Goal: Task Accomplishment & Management: Manage account settings

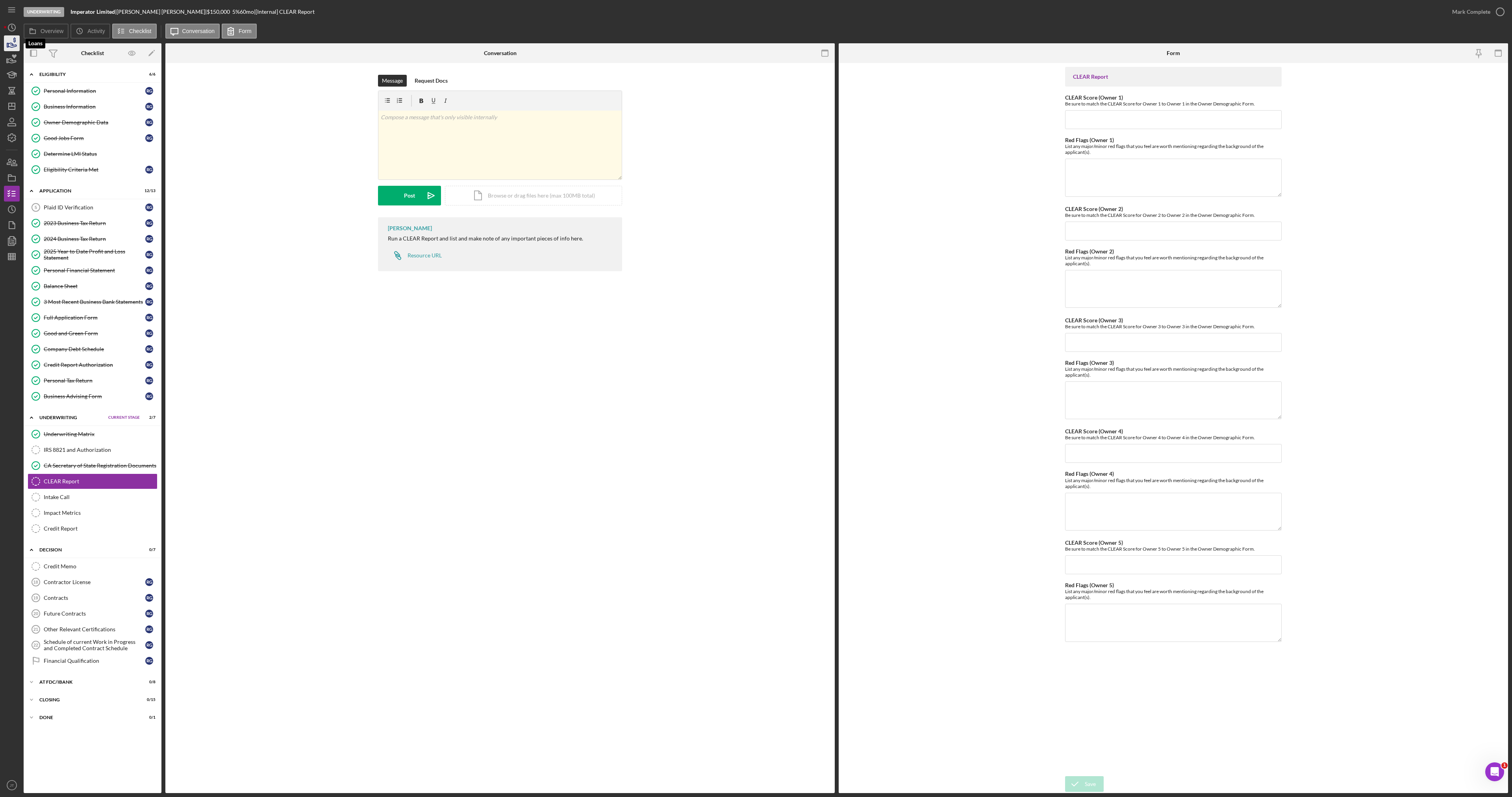
click at [7, 44] on polygon "button" at bounding box center [7, 45] width 1 height 4
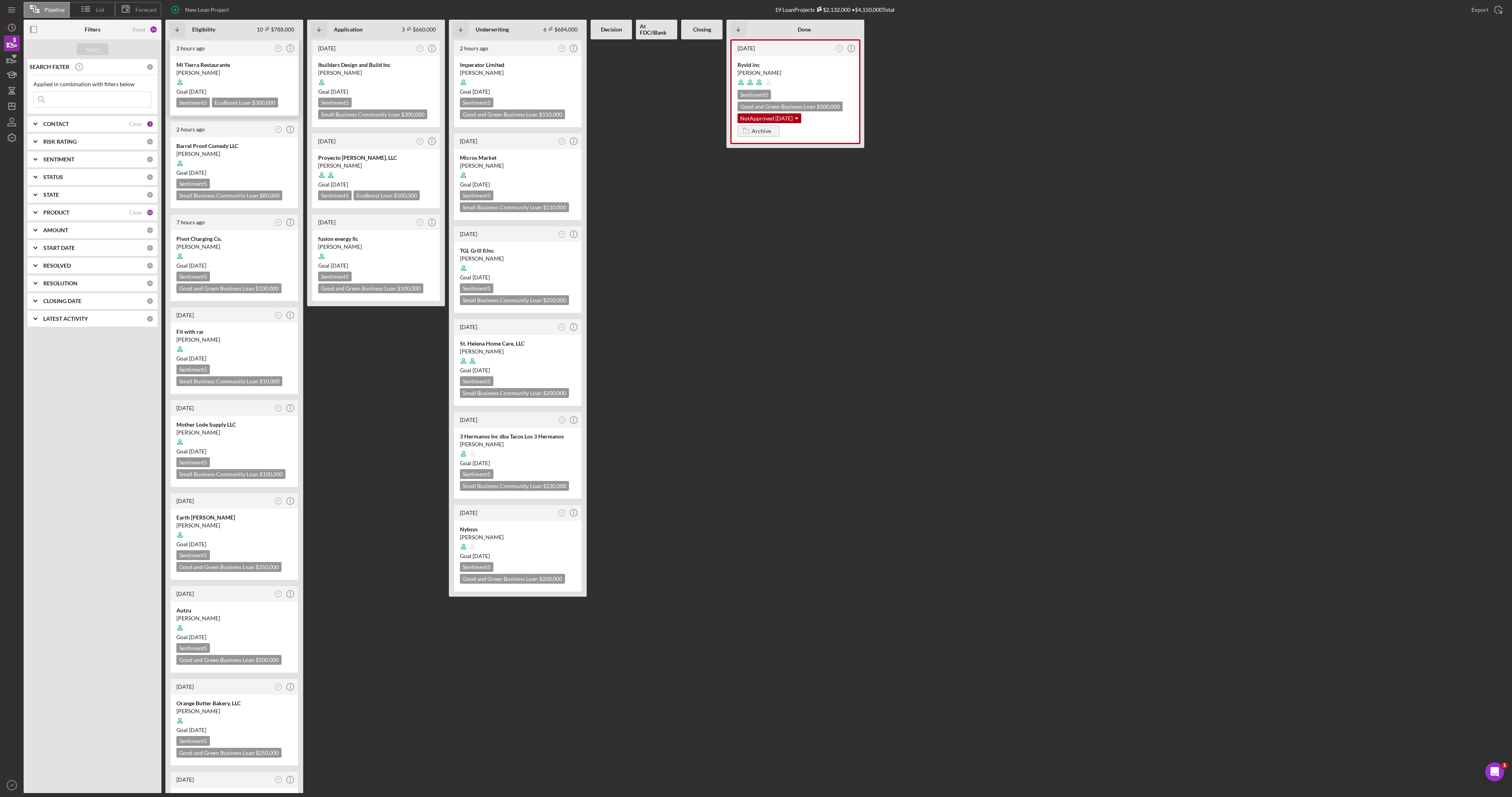
click at [227, 65] on div "Mi Tierra Restaurante" at bounding box center [234, 65] width 116 height 8
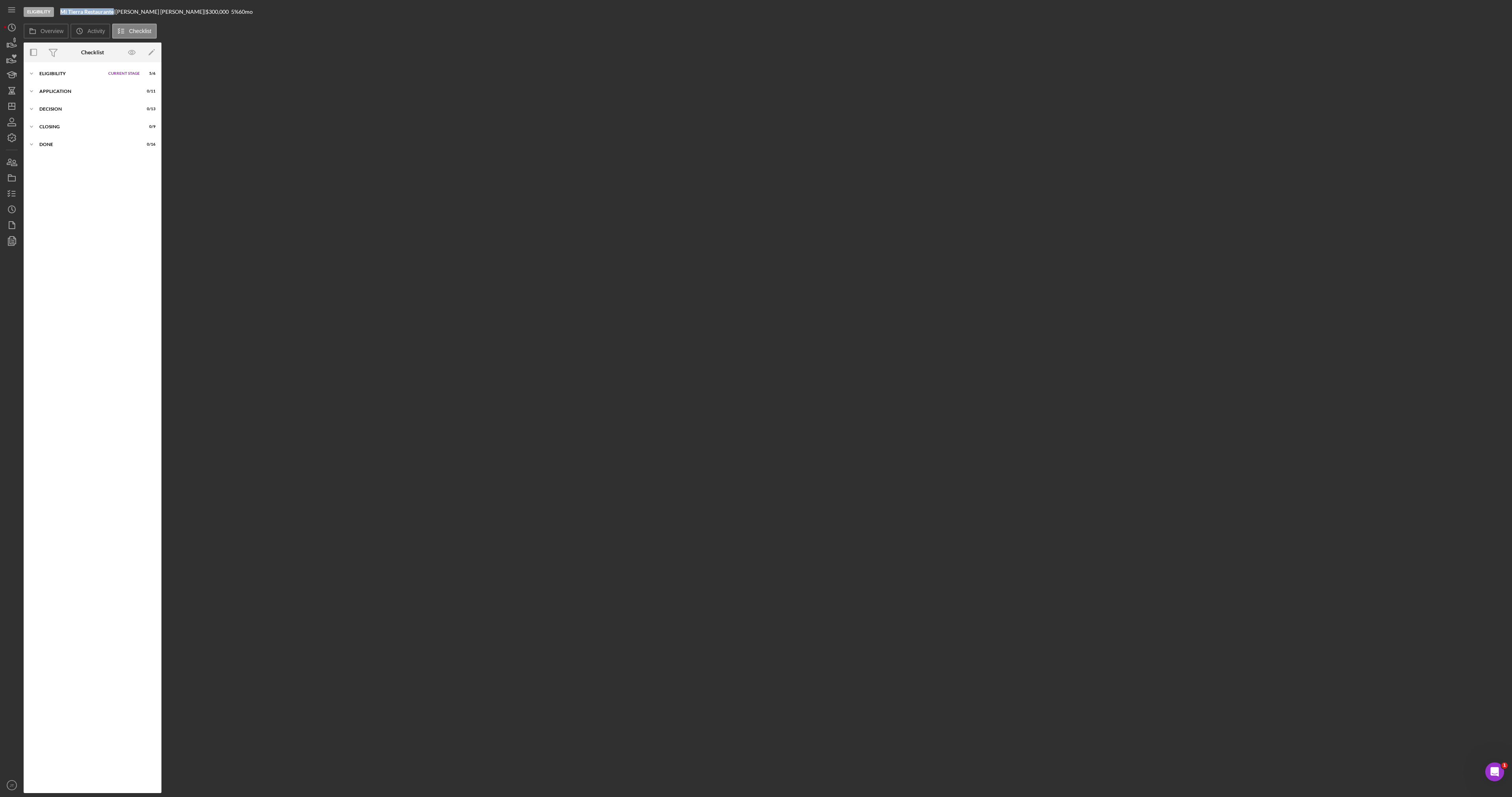
drag, startPoint x: 61, startPoint y: 14, endPoint x: 115, endPoint y: 16, distance: 54.0
click at [115, 16] on div "Eligibility Mi Tierra Restaurante | Cuahutemoc Magana | $300,000 $300,000 5 % 6…" at bounding box center [765, 12] width 1484 height 24
copy b "Mi Tierra Restaurante"
click at [949, 356] on div "Overview Internal Workflow Stage Eligibility Icon/Dropdown Arrow Archive (can u…" at bounding box center [765, 418] width 1484 height 751
click at [1130, 38] on div "Overview Icon/History Activity Checklist Overview Internal Workflow Stage Eligi…" at bounding box center [765, 408] width 1484 height 770
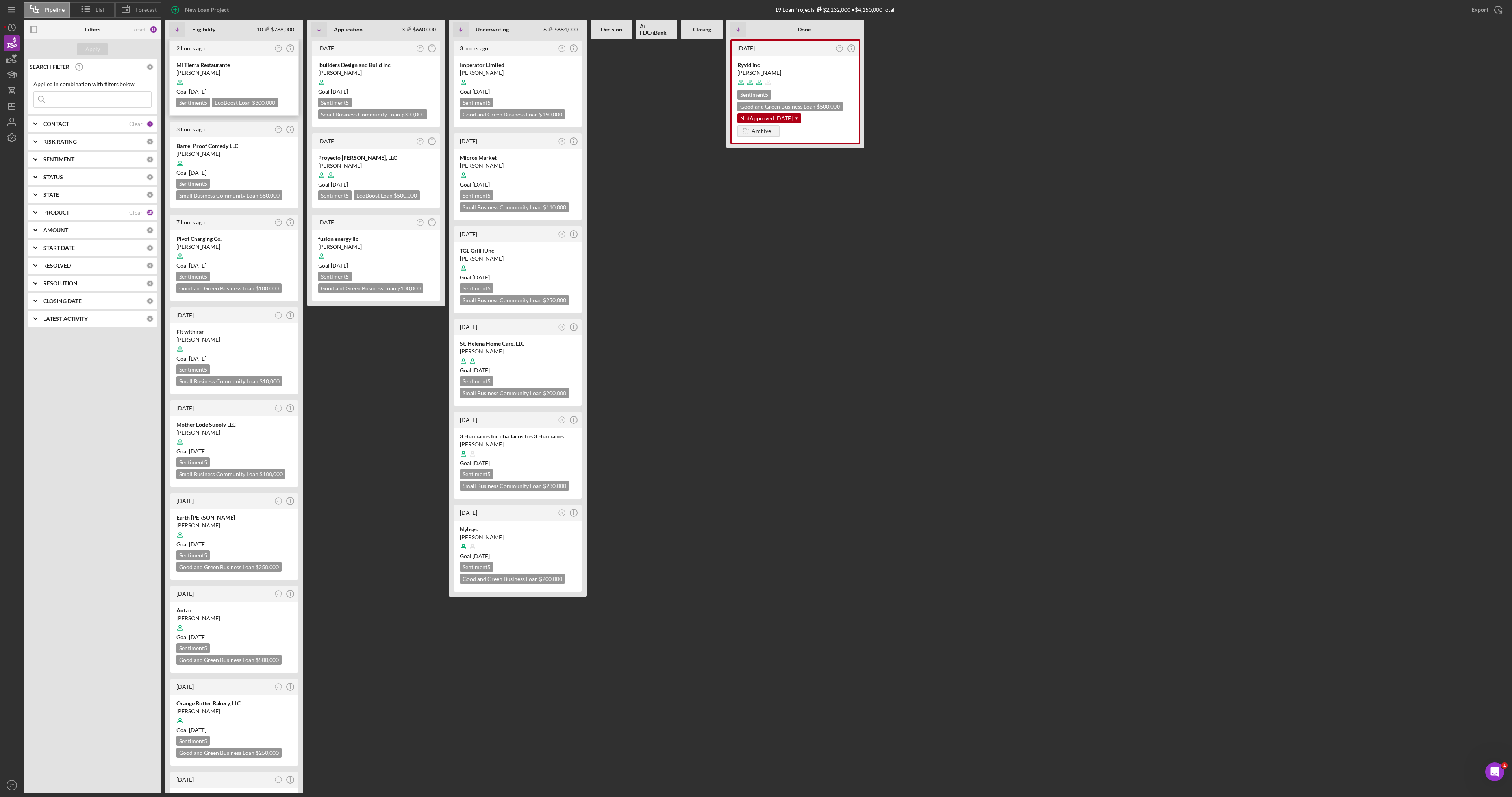
click at [247, 73] on div "[PERSON_NAME]" at bounding box center [234, 73] width 116 height 8
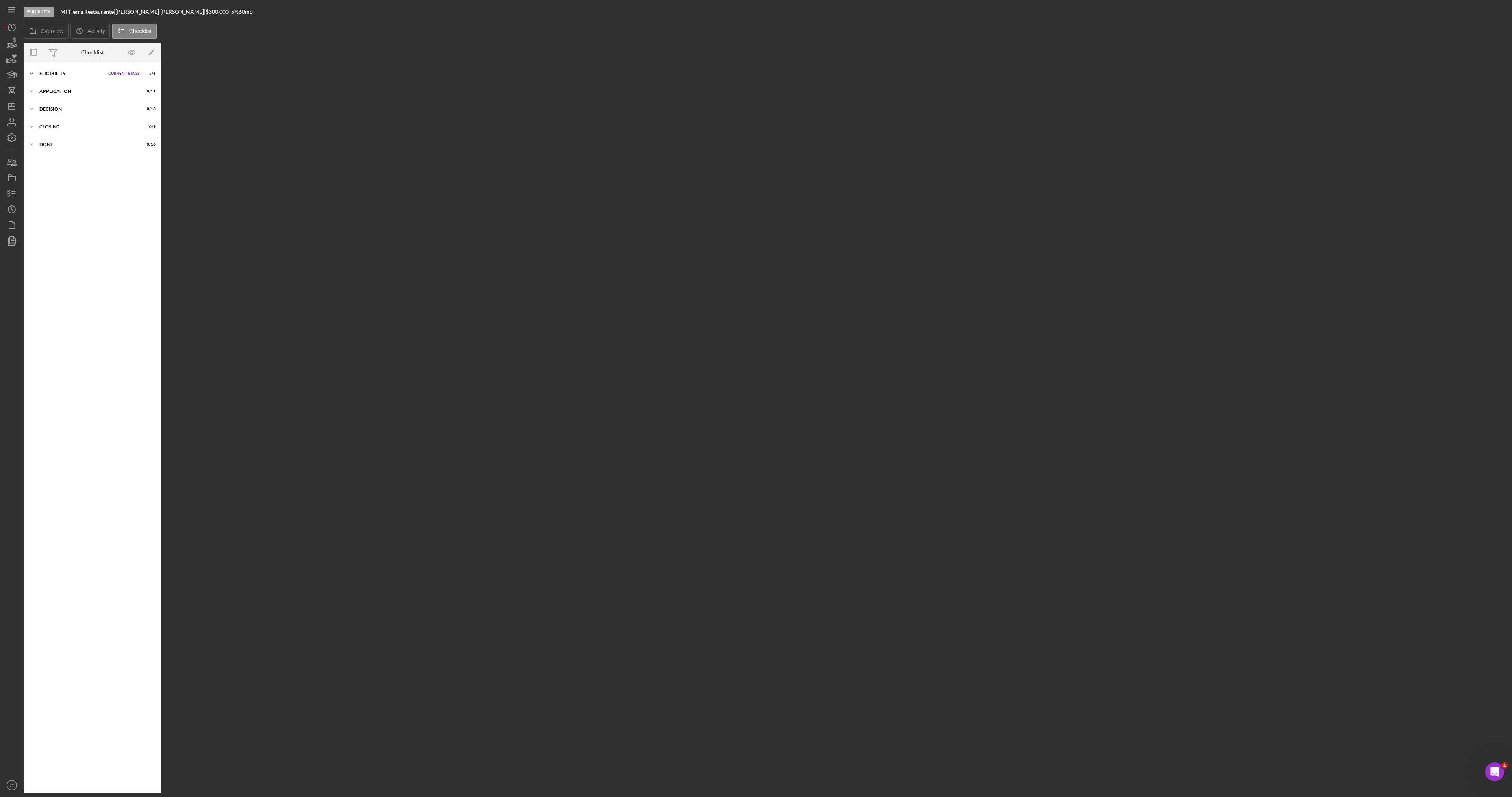
click at [92, 74] on div "Eligibility" at bounding box center [71, 74] width 65 height 5
click at [74, 75] on div "Eligibility" at bounding box center [71, 74] width 65 height 5
click at [60, 97] on div "Icon/Expander Application 0 / 11 Set Stage" at bounding box center [92, 91] width 138 height 16
click at [62, 94] on div "Icon/Expander Application 0 / 11 Set Stage" at bounding box center [92, 92] width 138 height 16
click at [14, 43] on icon "button" at bounding box center [12, 43] width 20 height 20
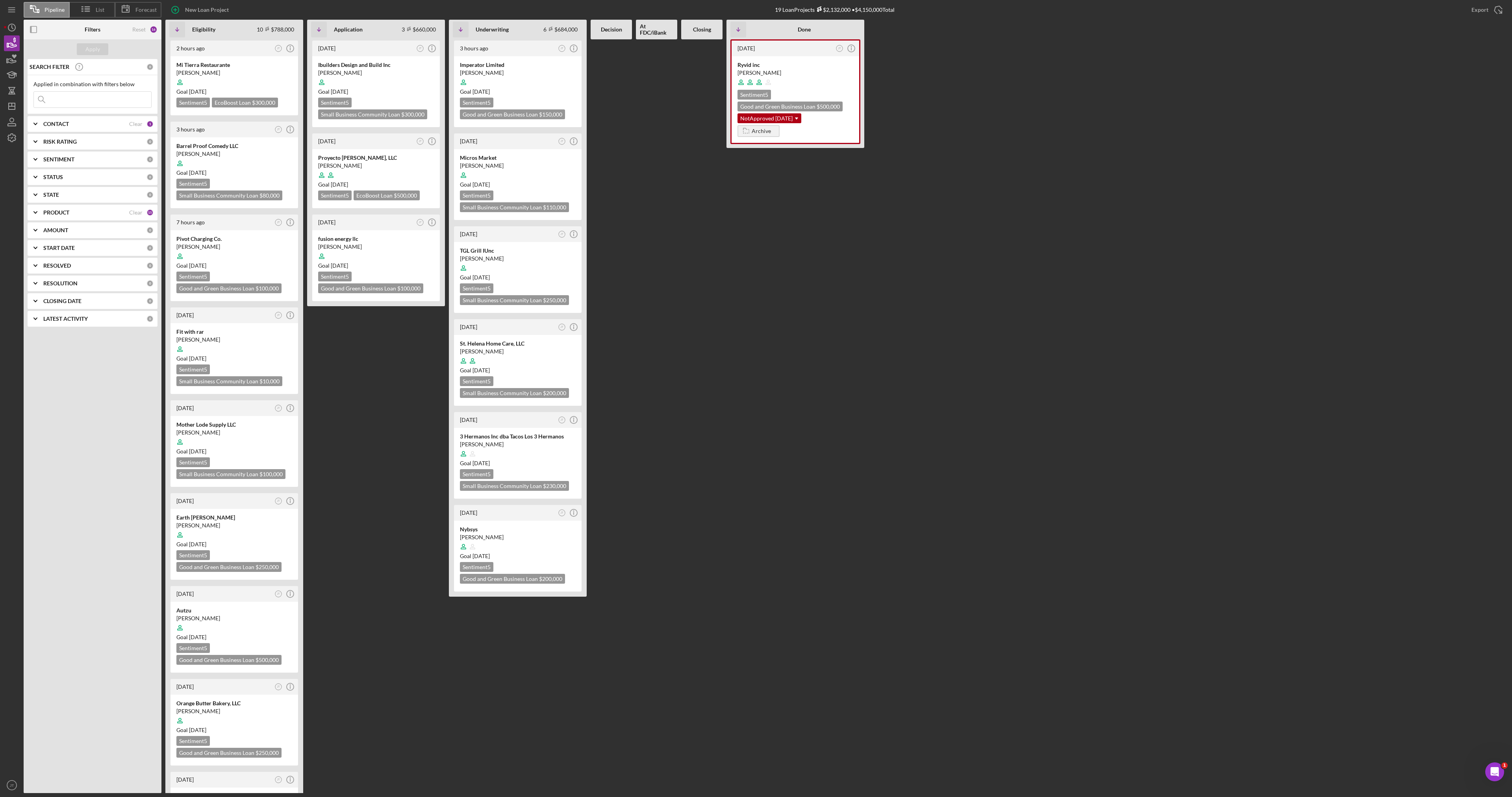
click at [645, 187] on FDC\/iBank at bounding box center [656, 416] width 42 height 754
click at [373, 347] on div "1 week ago JT Icon/Info Ibuilders Design and Build Inc Alon Assedou Goal 3 week…" at bounding box center [376, 416] width 138 height 754
click at [361, 14] on div "New Loan Project 19 Loan Projects $2,132,000 • $4,150,000 Total Export Icon/Exp…" at bounding box center [834, 10] width 1346 height 20
click at [377, 341] on div "1 week ago JT Icon/Info Ibuilders Design and Build Inc Alon Assedou Goal 3 week…" at bounding box center [376, 416] width 138 height 754
click at [61, 211] on b "PRODUCT" at bounding box center [56, 213] width 26 height 6
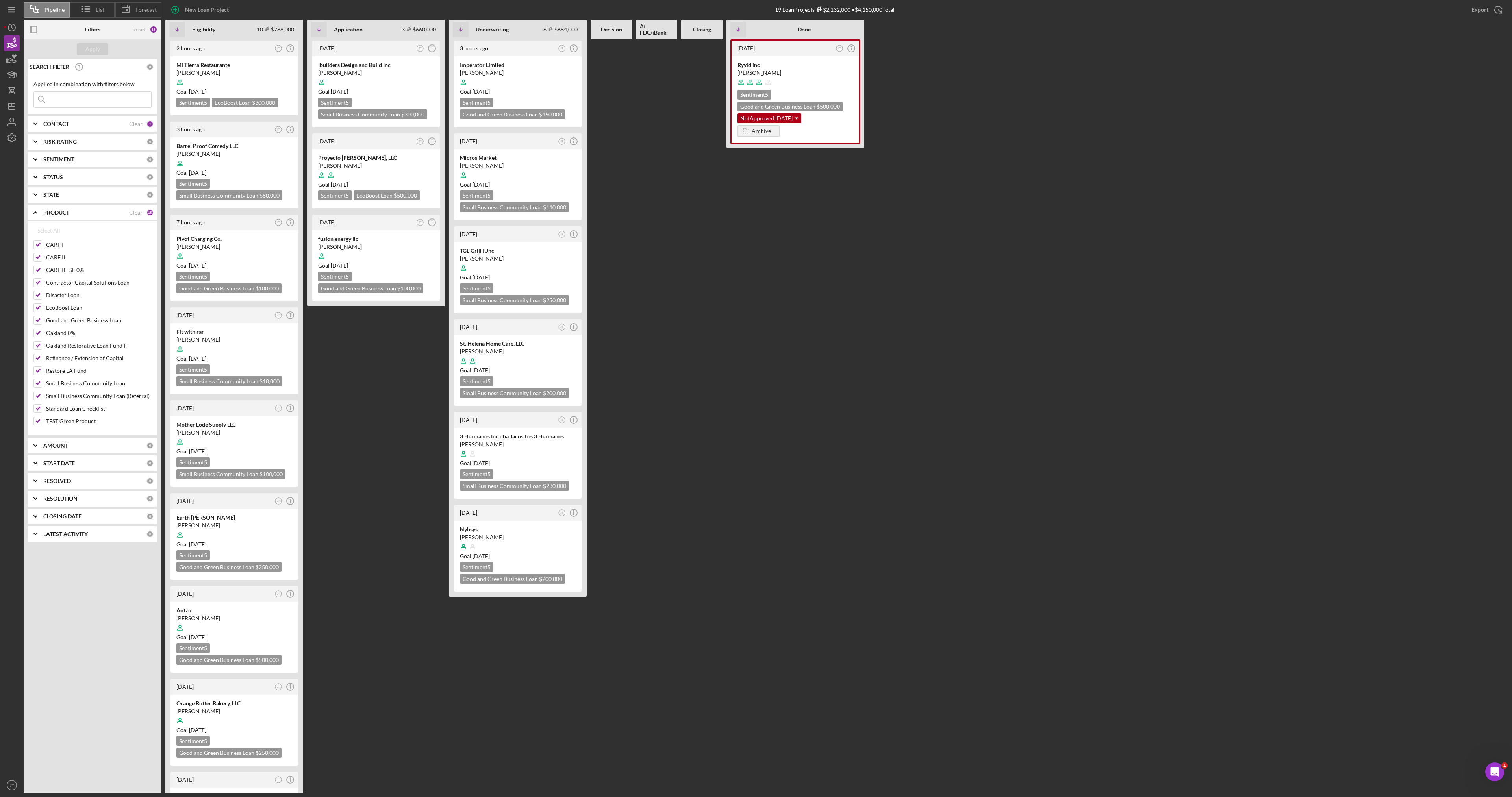
click at [123, 213] on div "PRODUCT" at bounding box center [86, 213] width 86 height 6
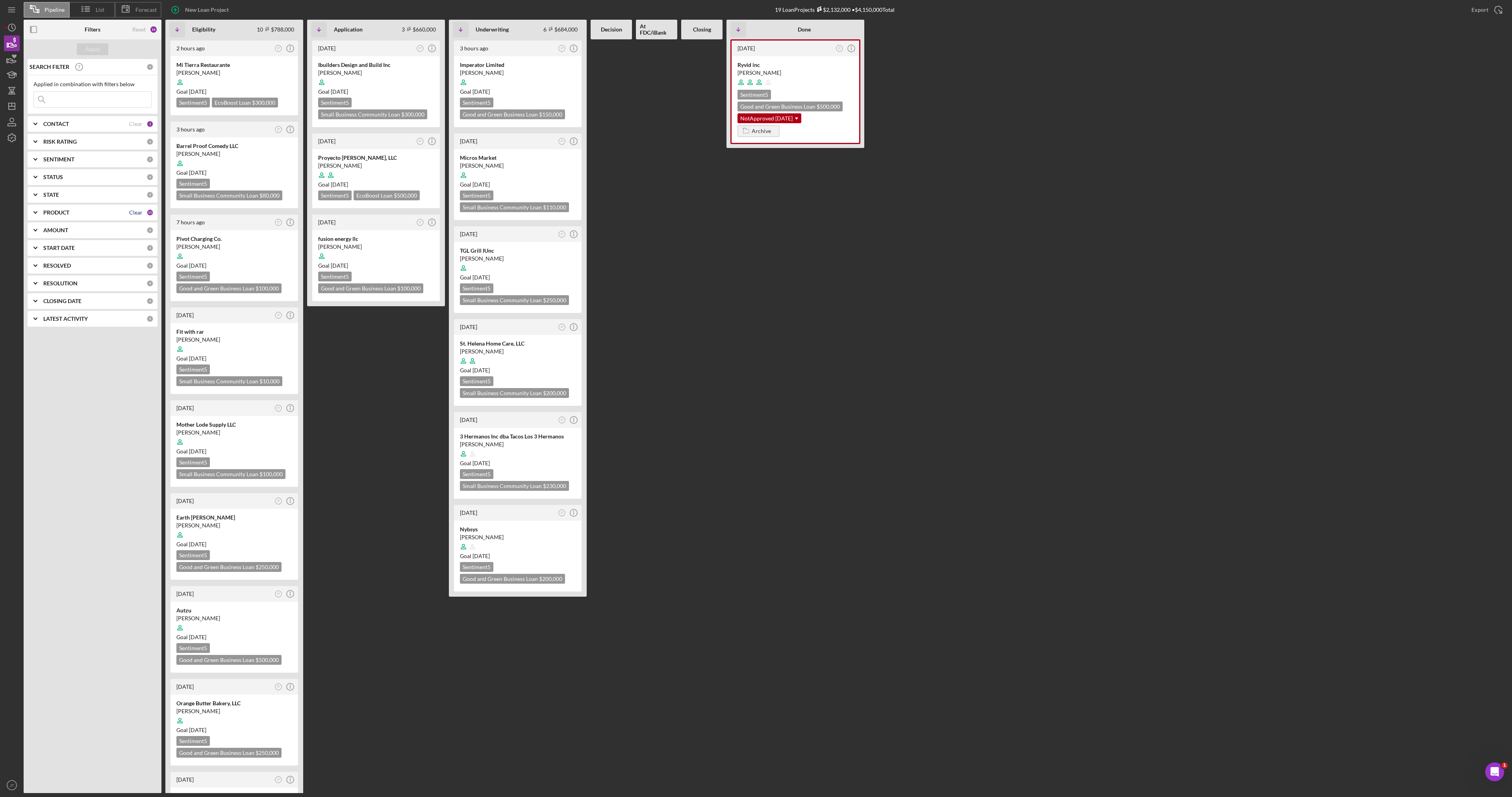
click at [134, 210] on div "Clear" at bounding box center [136, 213] width 14 height 6
click at [76, 210] on div "PRODUCT" at bounding box center [95, 213] width 103 height 6
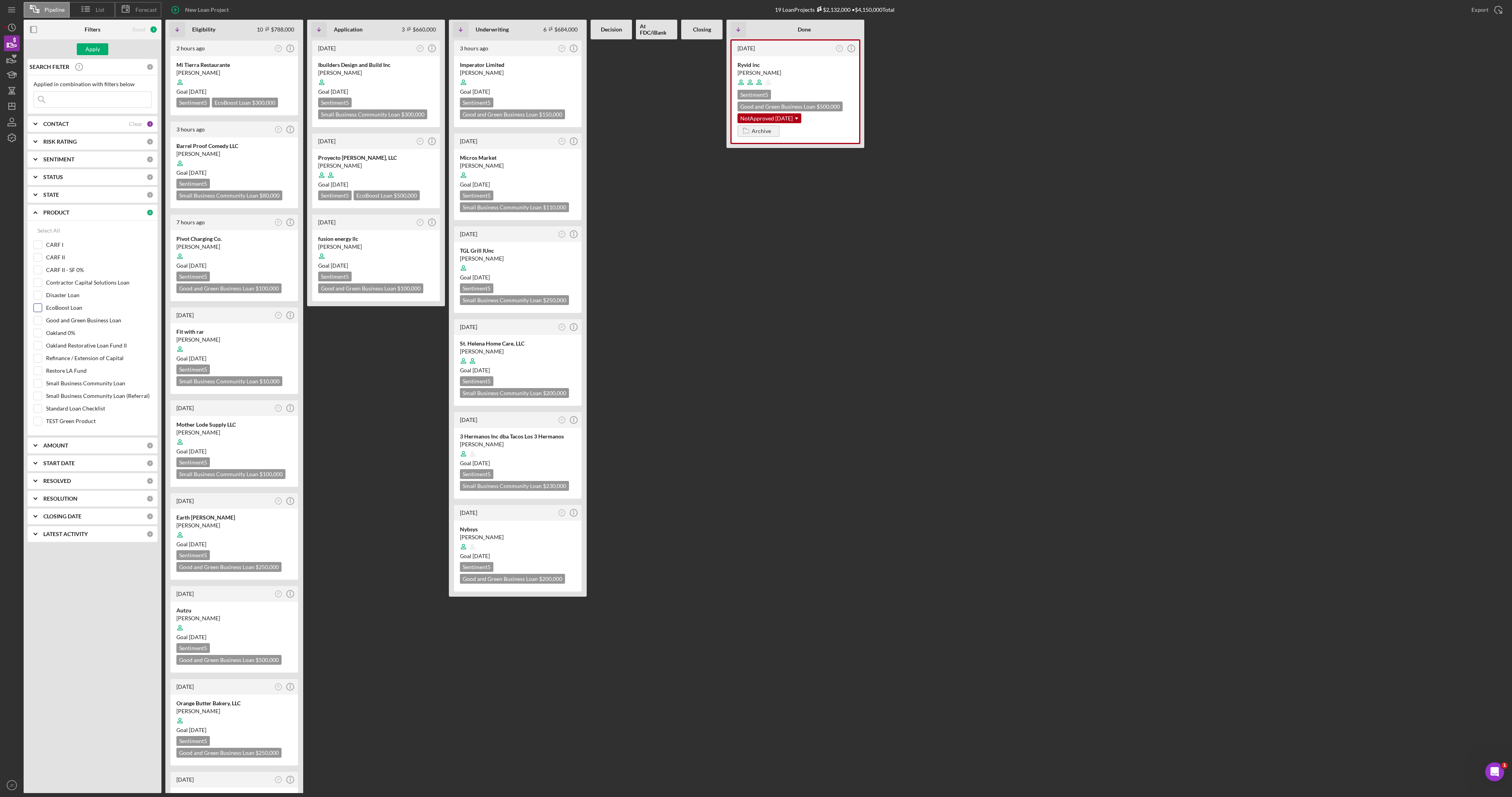
click at [35, 309] on input "EcoBoost Loan" at bounding box center [38, 308] width 8 height 8
checkbox input "true"
click at [35, 320] on input "Good and Green Business Loan" at bounding box center [38, 320] width 8 height 8
checkbox input "true"
click at [97, 49] on div "Apply" at bounding box center [92, 49] width 14 height 12
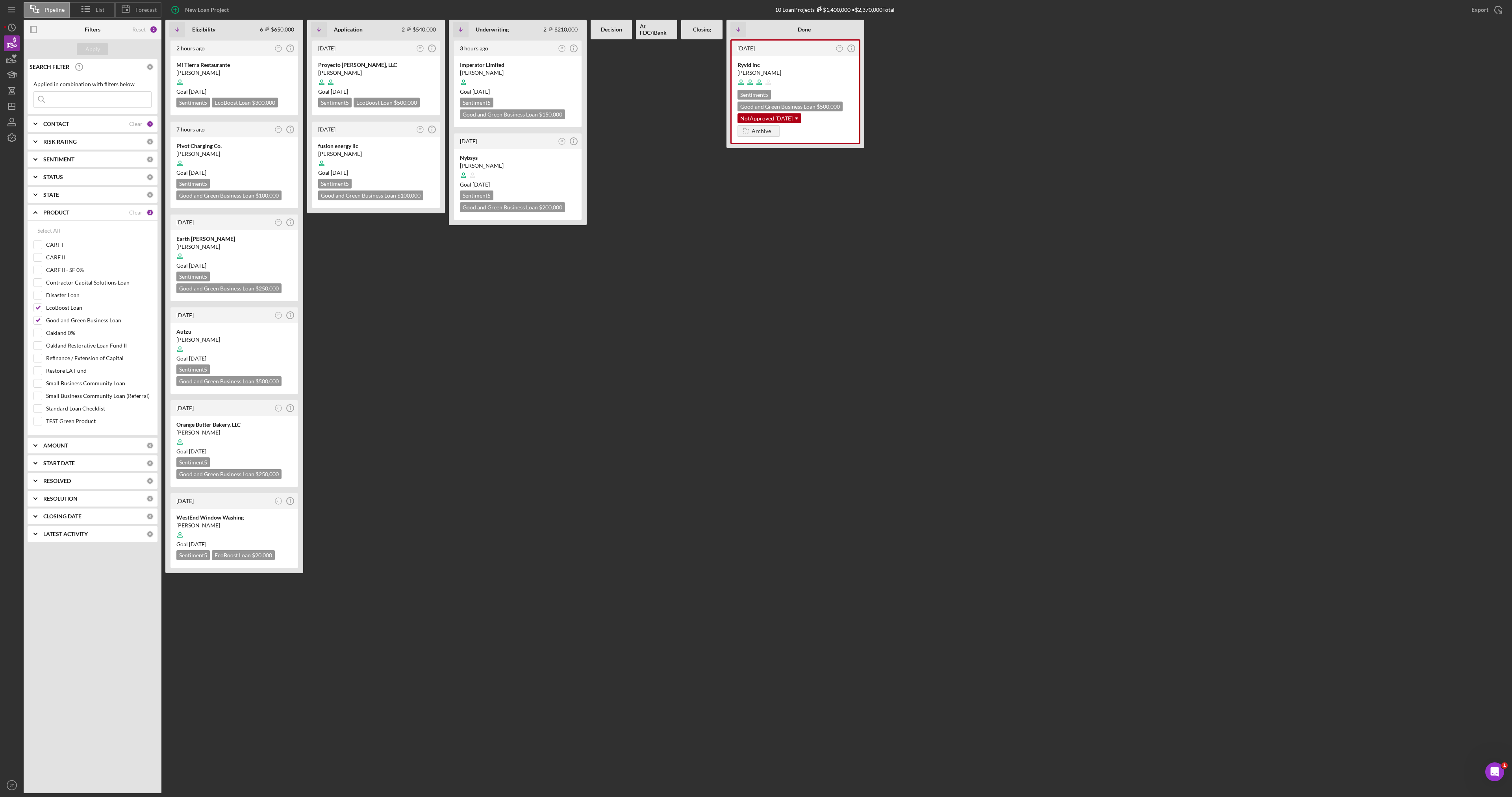
click at [59, 210] on b "PRODUCT" at bounding box center [56, 213] width 26 height 6
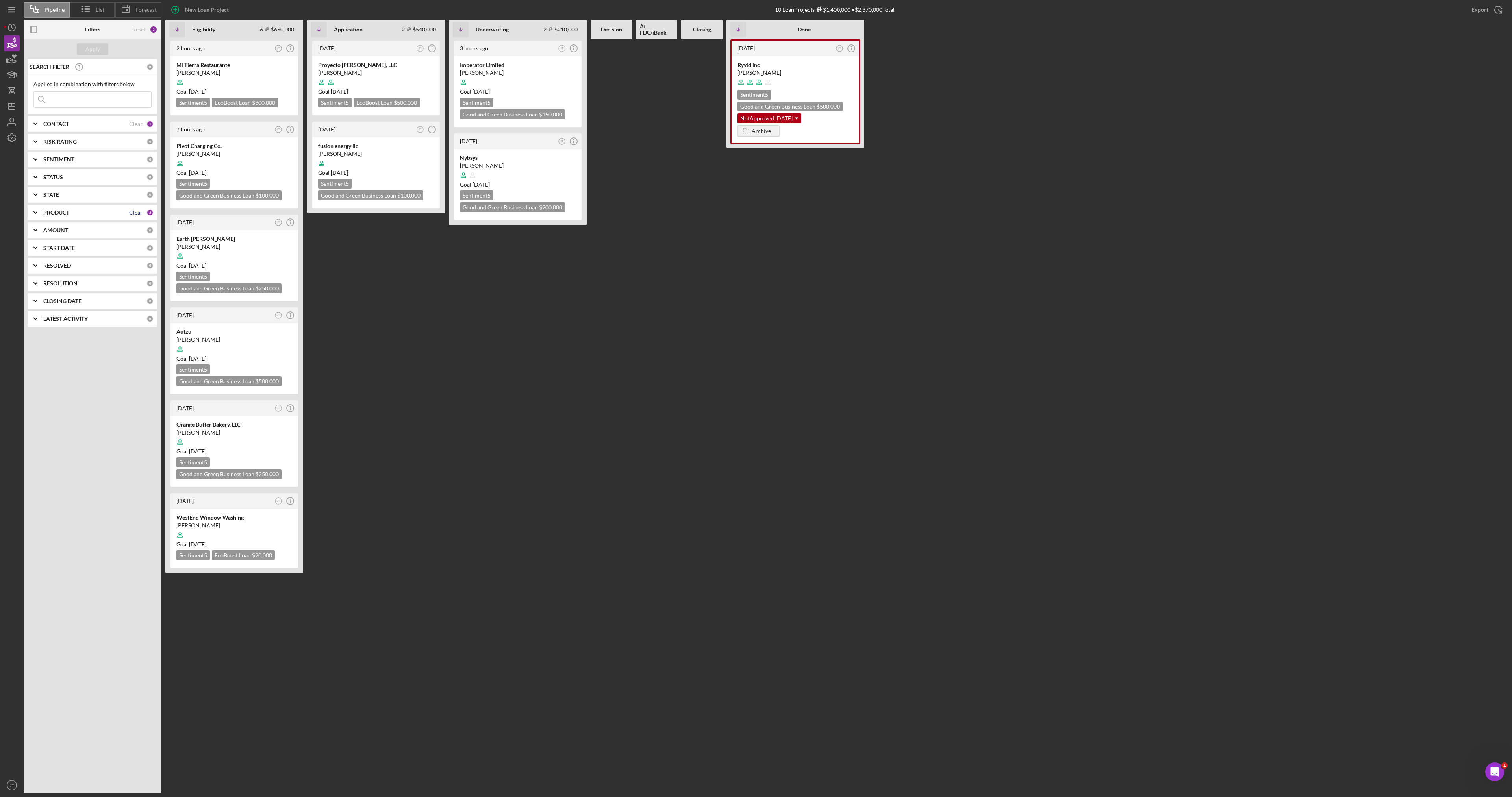
click at [140, 215] on div "Clear" at bounding box center [136, 213] width 14 height 6
click at [64, 212] on b "PRODUCT" at bounding box center [56, 213] width 26 height 6
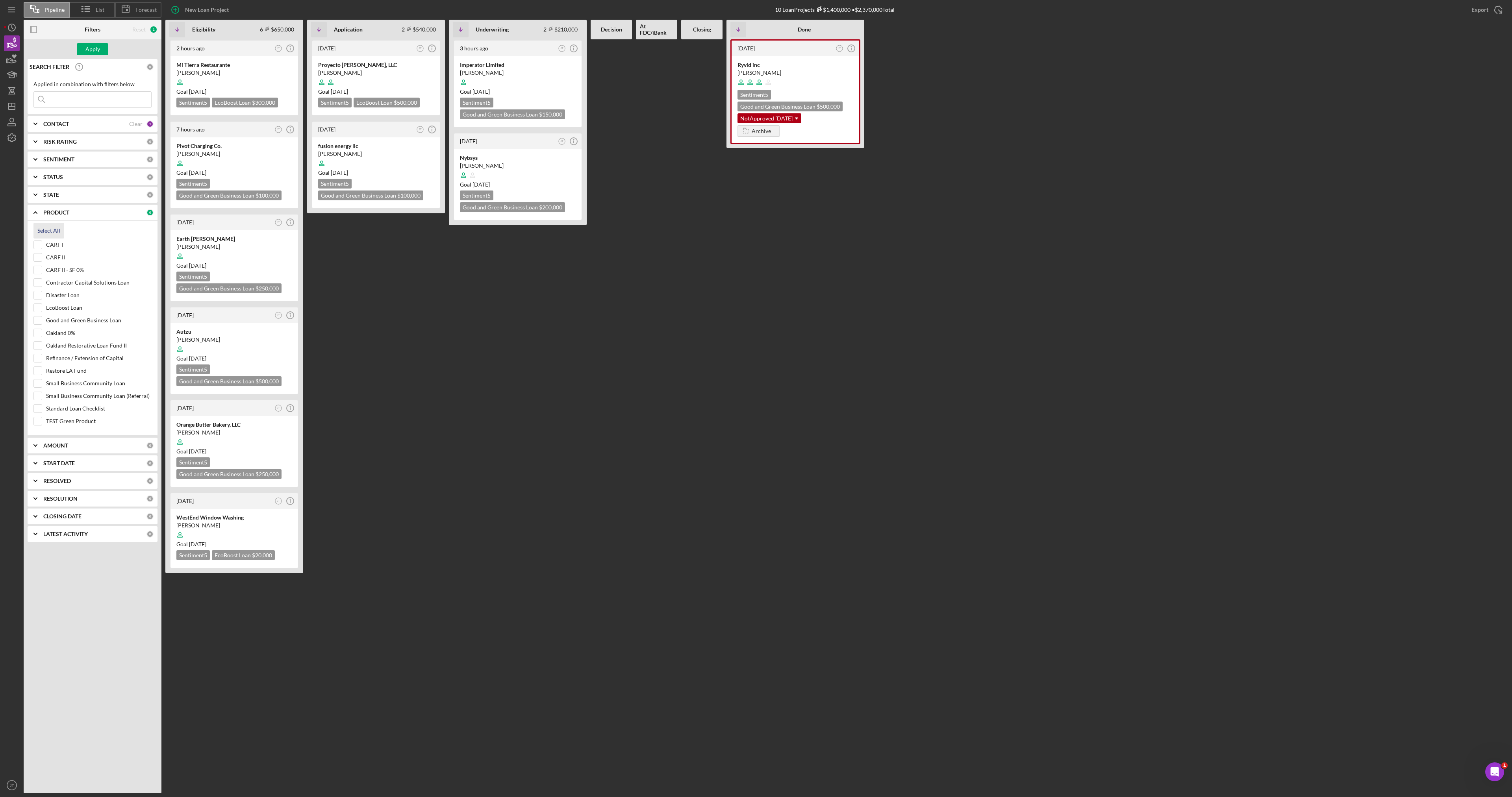
click at [55, 233] on div "Select All" at bounding box center [48, 230] width 23 height 16
checkbox input "true"
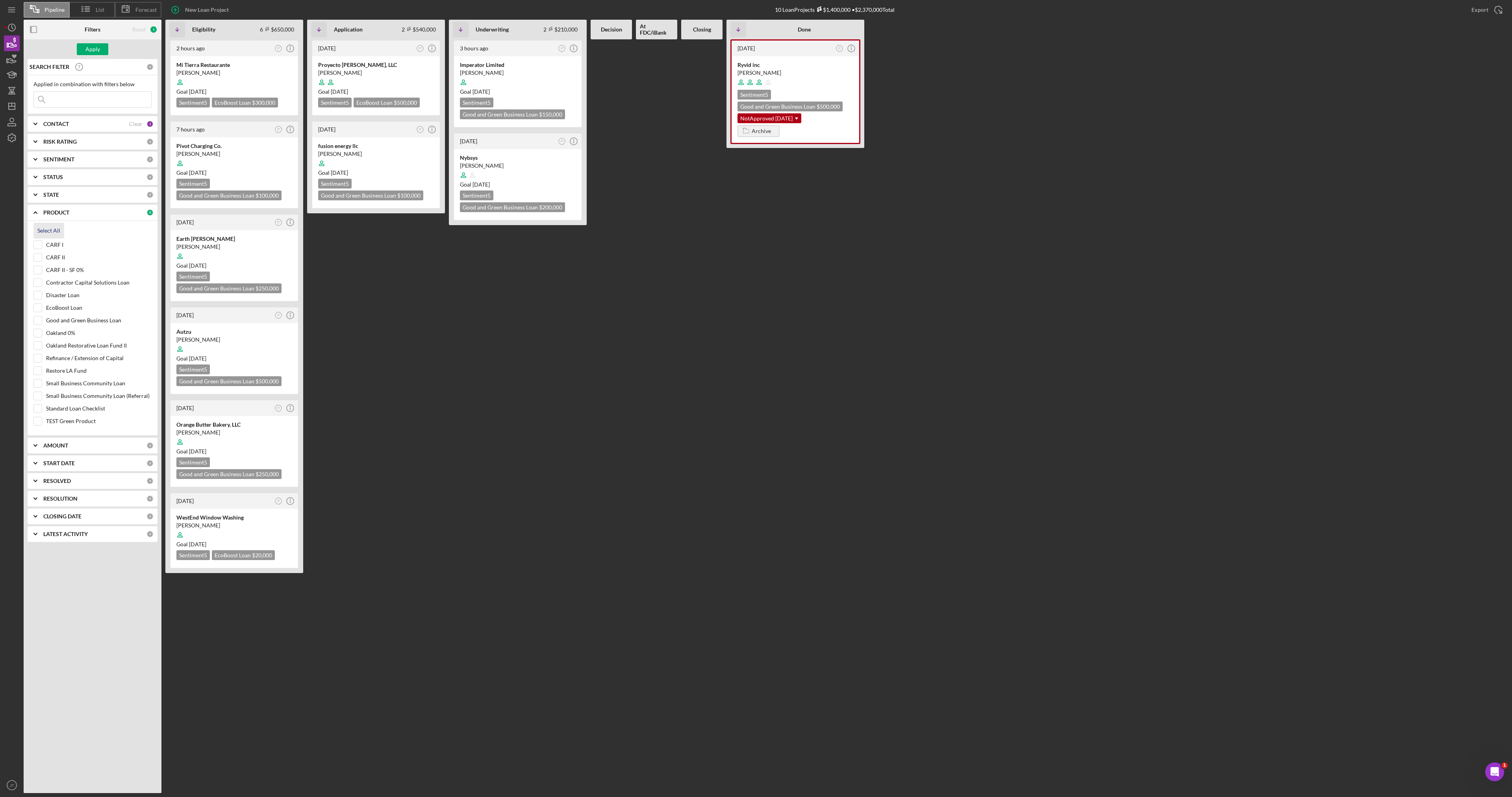
checkbox input "true"
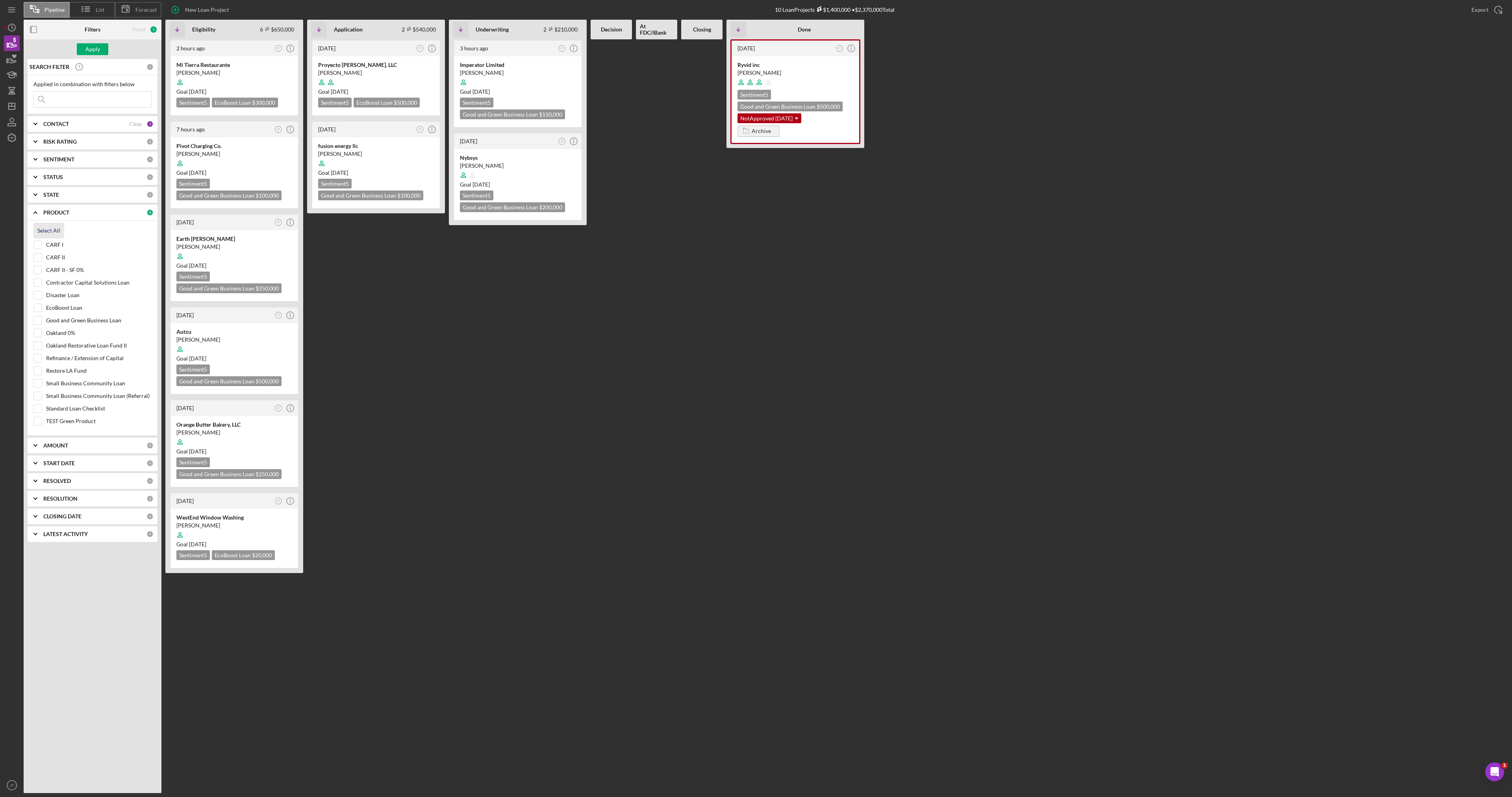
checkbox input "true"
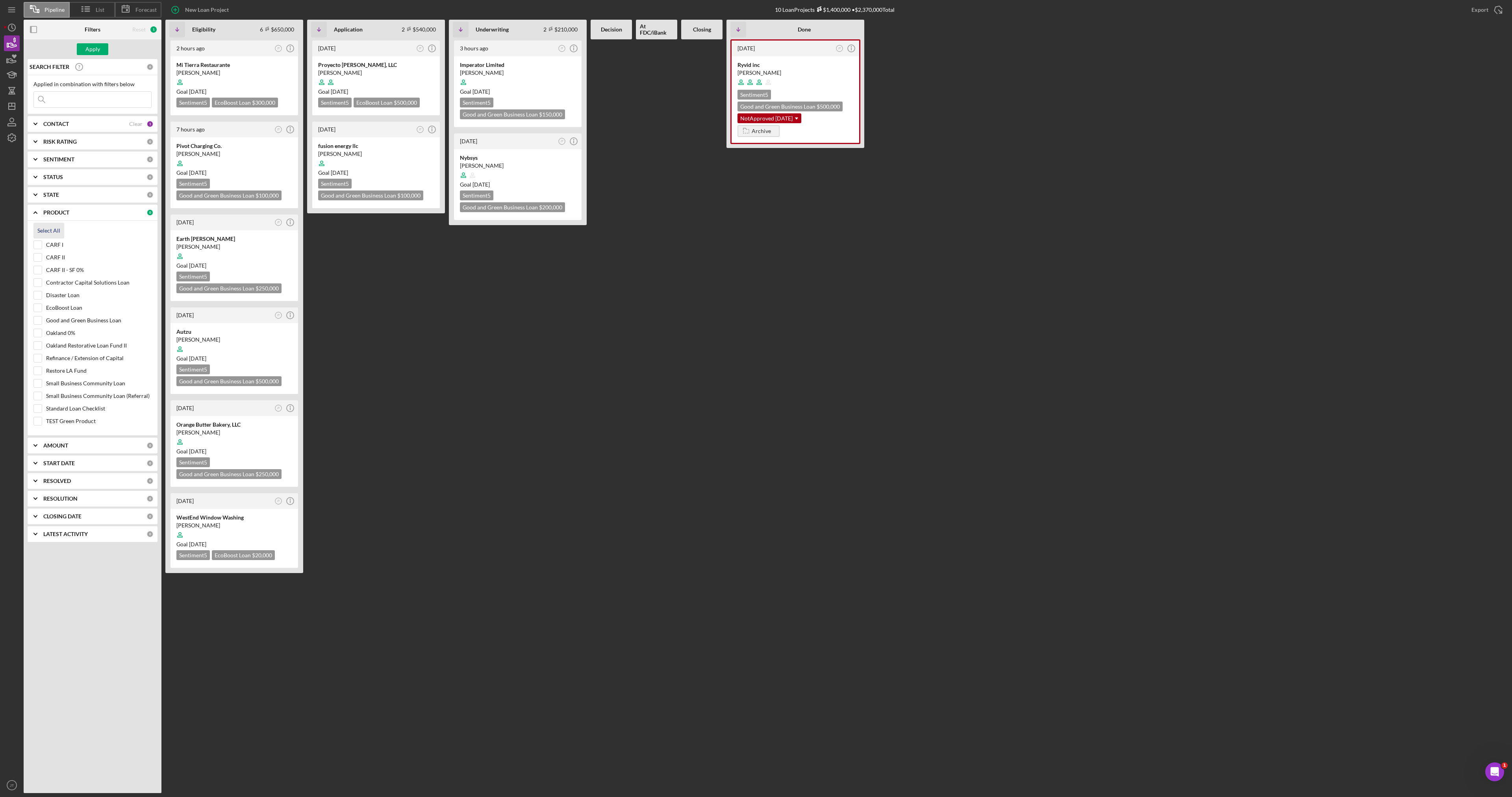
checkbox input "true"
click at [97, 49] on div "Apply" at bounding box center [92, 49] width 14 height 12
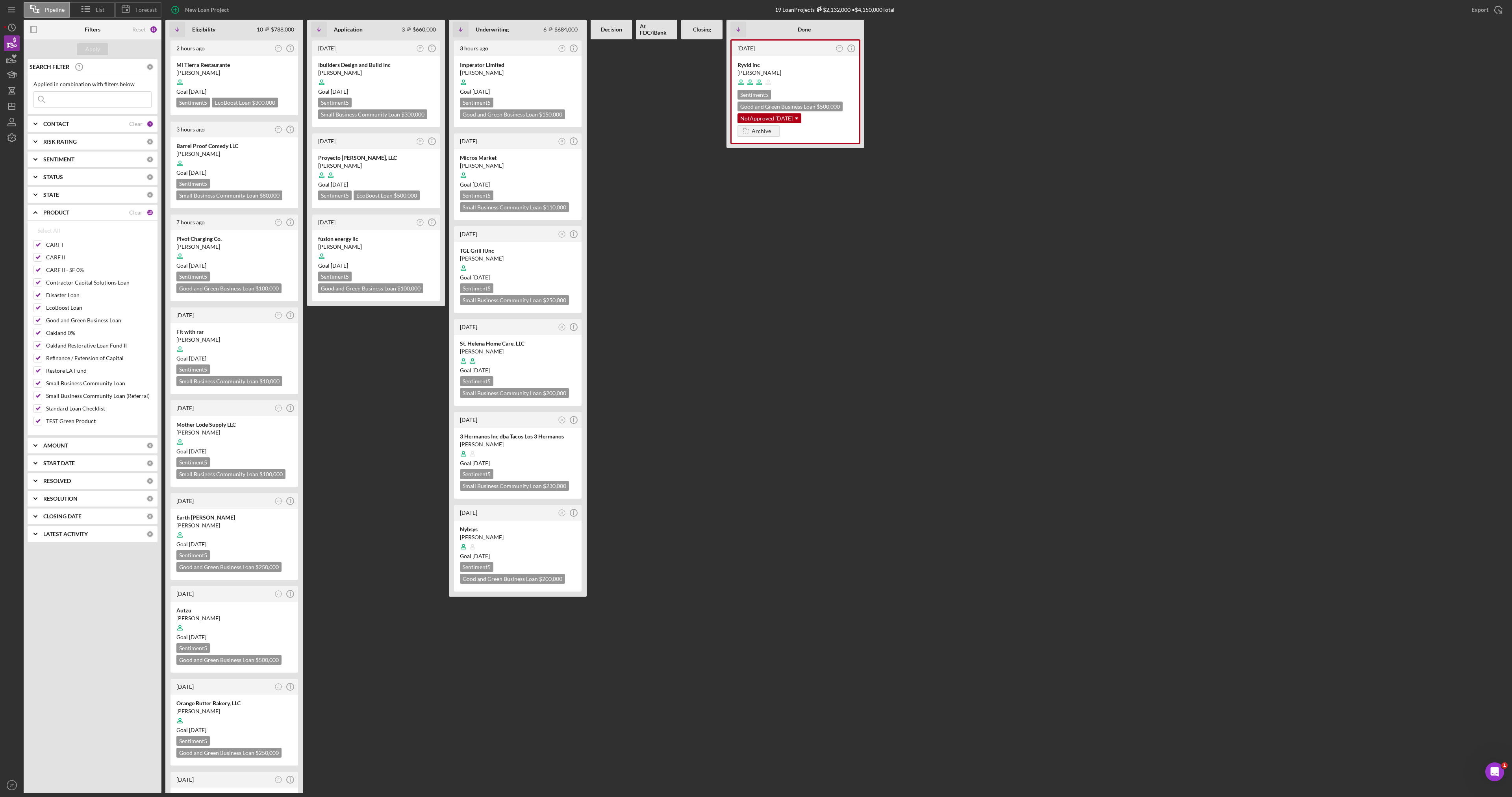
click at [671, 319] on FDC\/iBank at bounding box center [656, 416] width 42 height 754
click at [11, 104] on icon "Icon/Dashboard" at bounding box center [12, 107] width 20 height 20
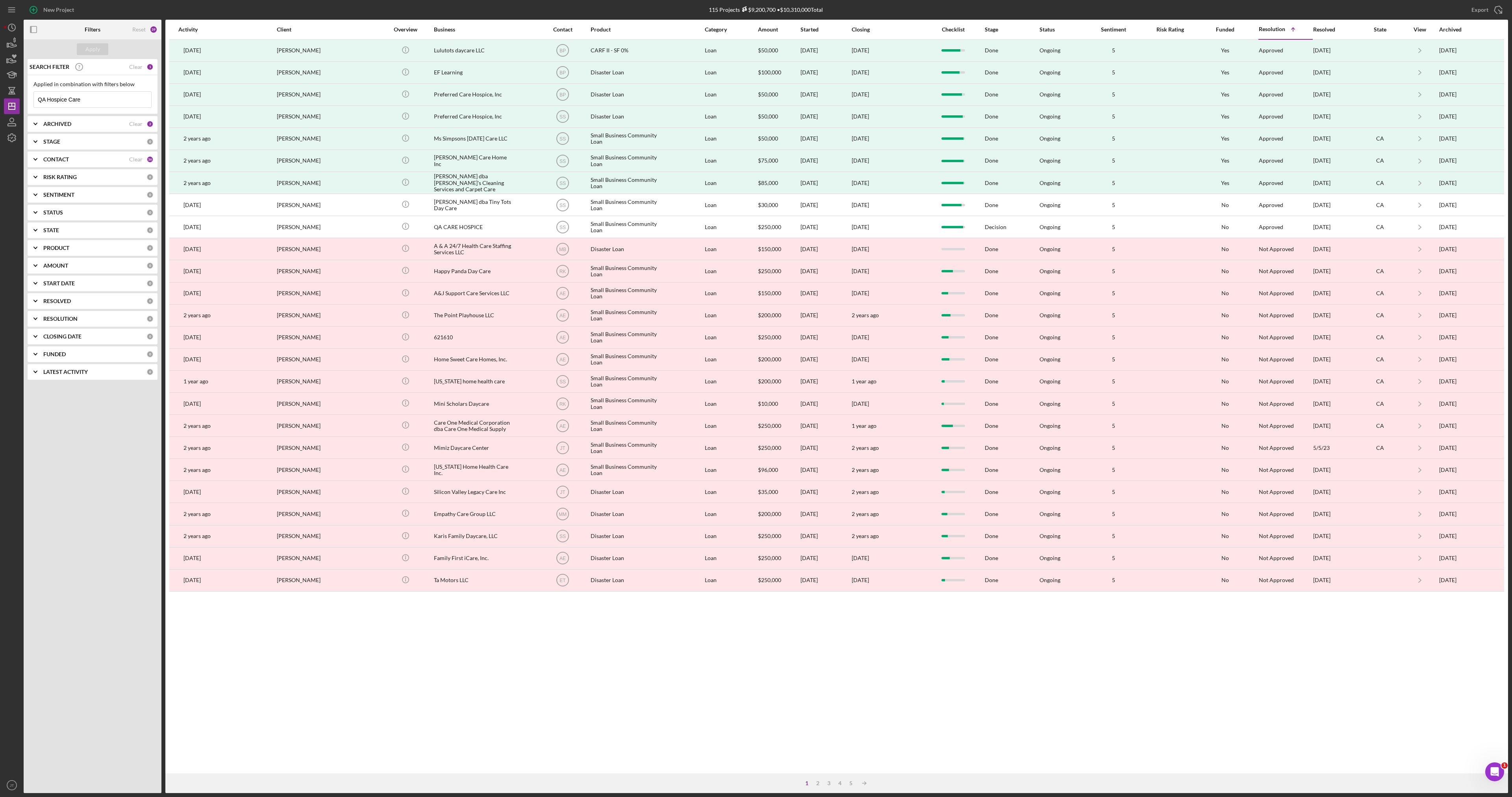
click at [87, 99] on input "QA Hospice Care" at bounding box center [92, 99] width 117 height 16
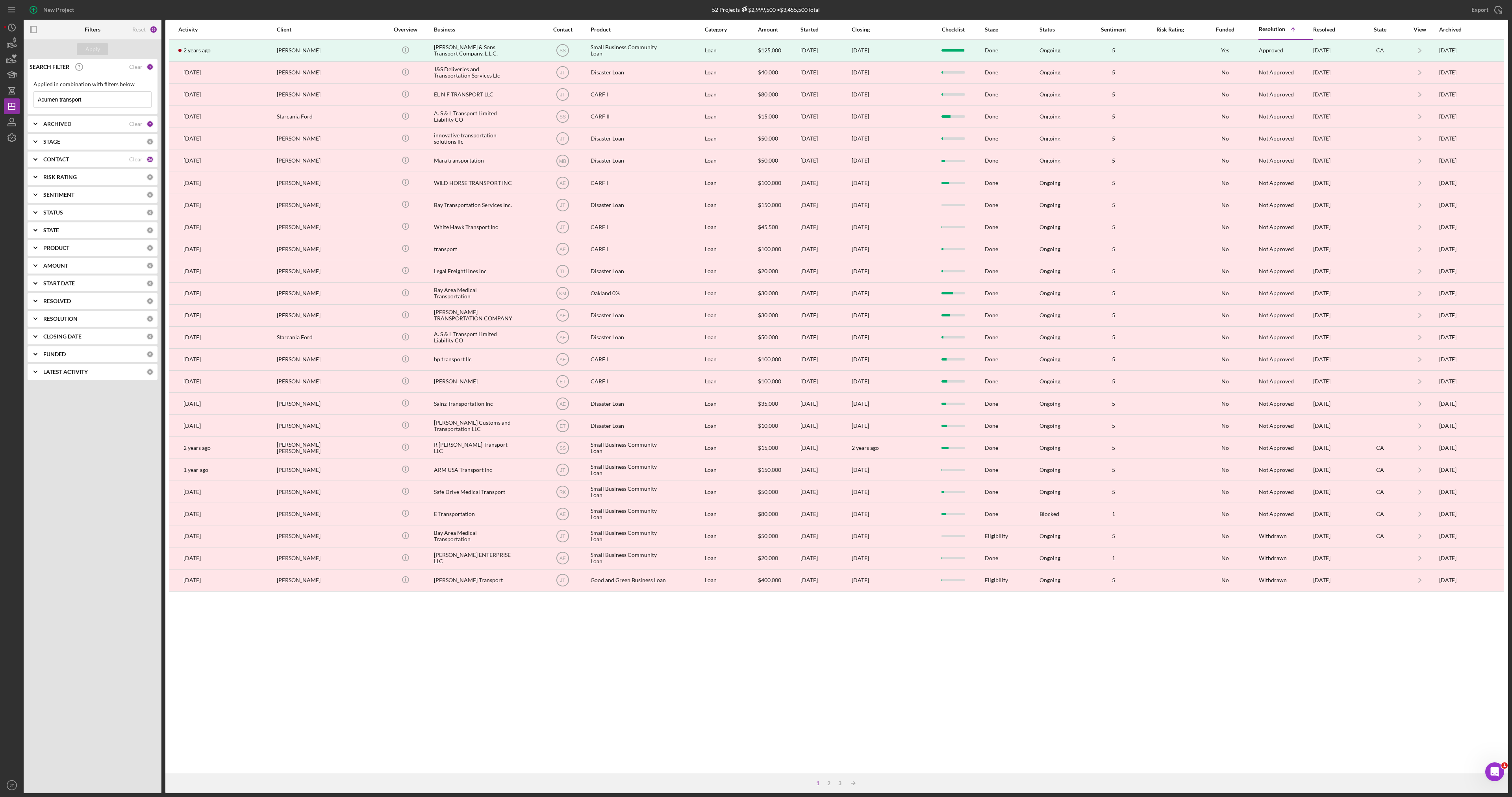
type input "Acumen transport"
click at [34, 125] on icon "Icon/Expander" at bounding box center [35, 124] width 20 height 20
click at [36, 125] on polyline at bounding box center [35, 124] width 3 height 2
click at [53, 163] on b "CONTACT" at bounding box center [56, 159] width 25 height 6
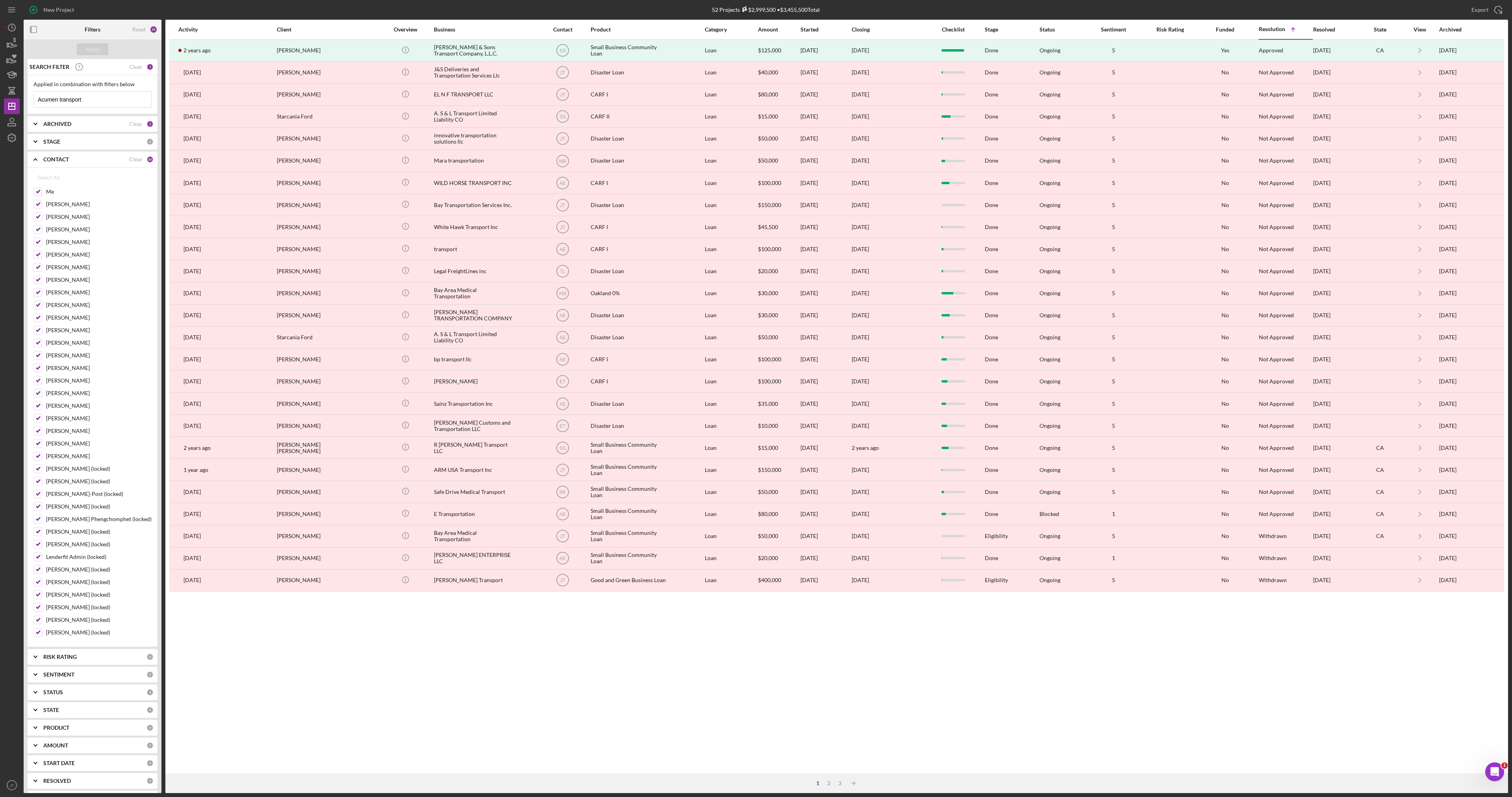
click at [52, 159] on b "CONTACT" at bounding box center [56, 159] width 25 height 6
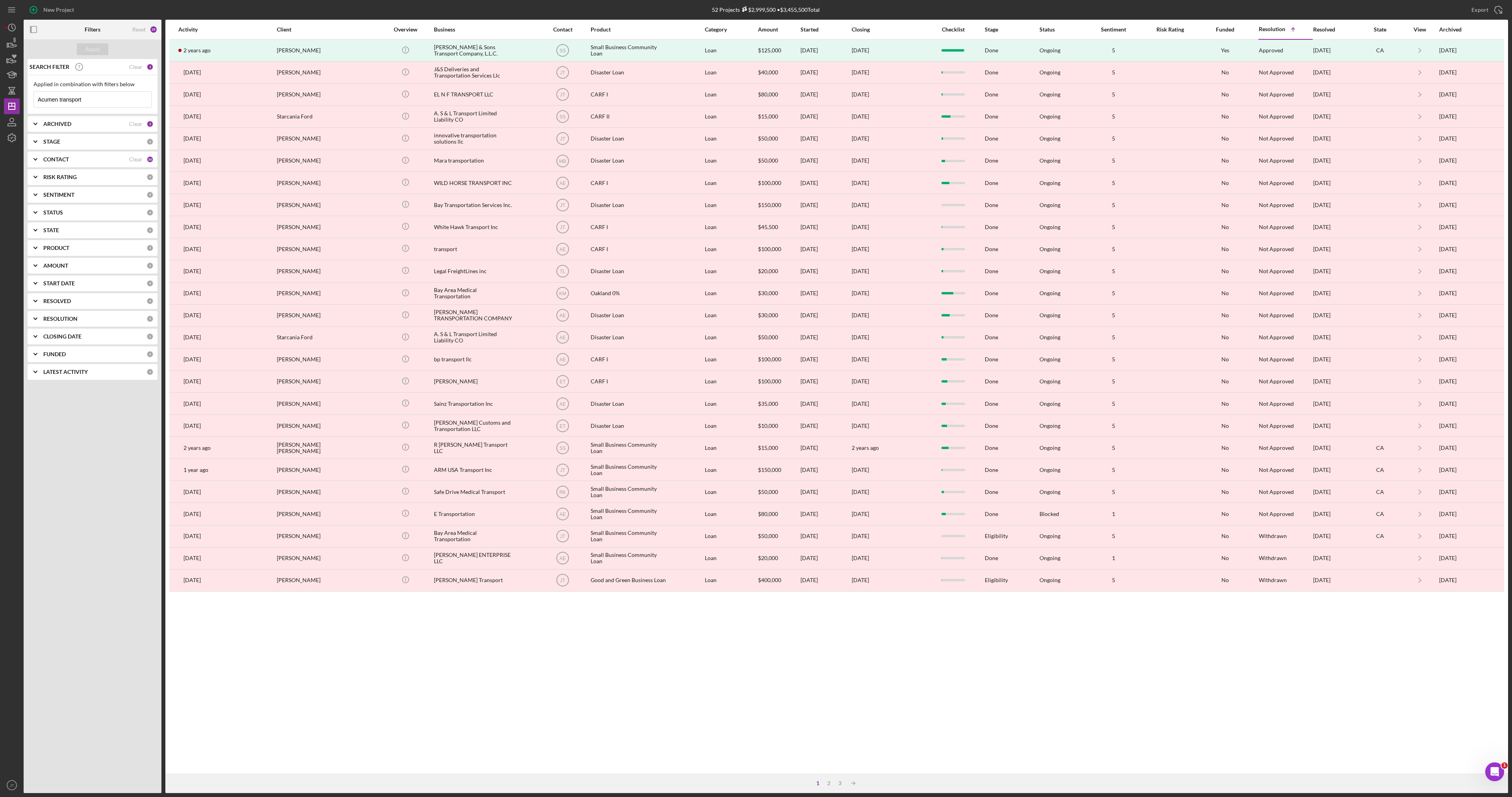
click at [72, 125] on div "ARCHIVED" at bounding box center [86, 124] width 86 height 6
click at [34, 122] on icon "Icon/Expander" at bounding box center [35, 124] width 20 height 20
click at [829, 782] on div "2" at bounding box center [829, 783] width 11 height 6
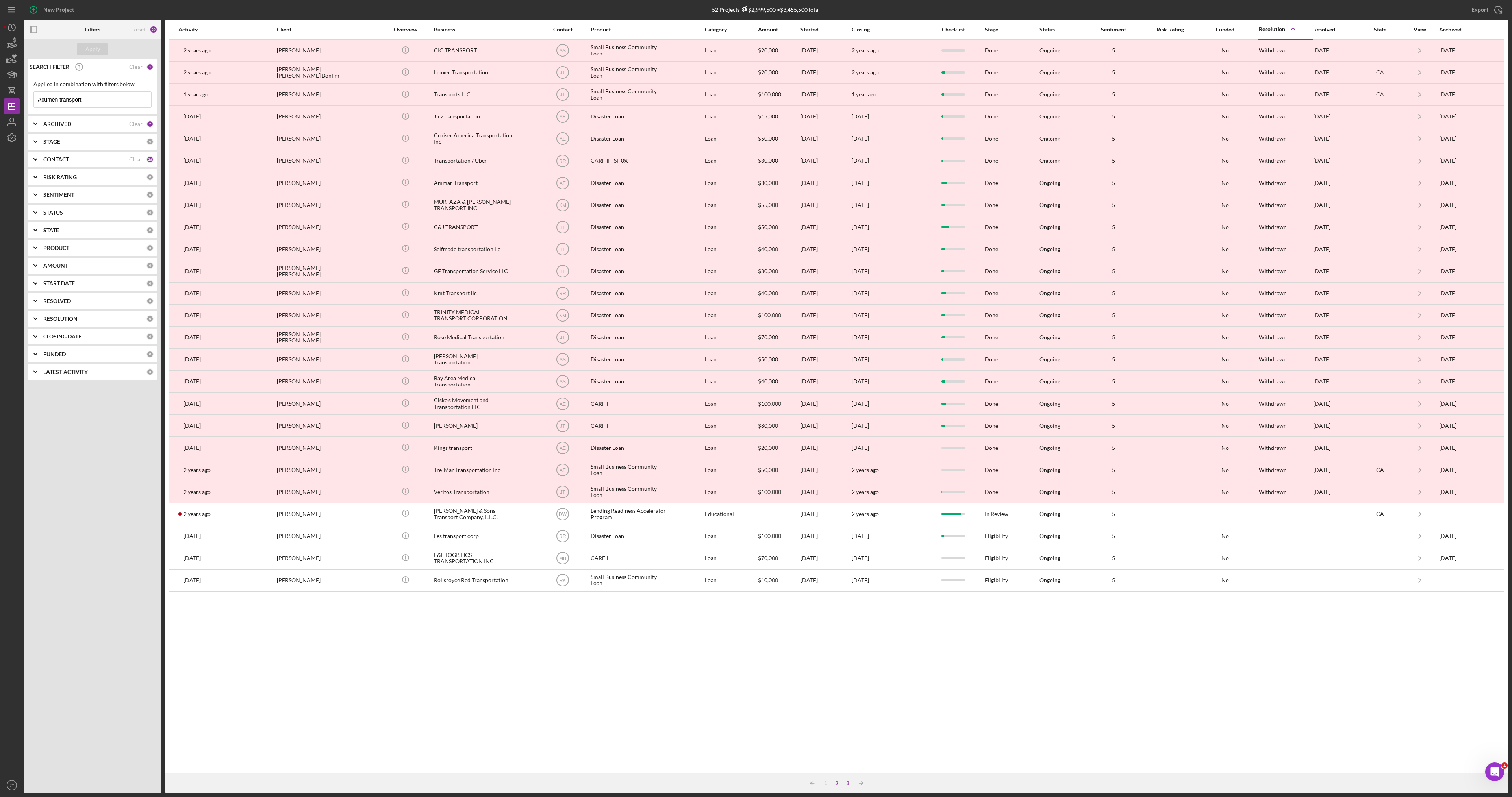
click at [847, 784] on div "3" at bounding box center [848, 783] width 11 height 6
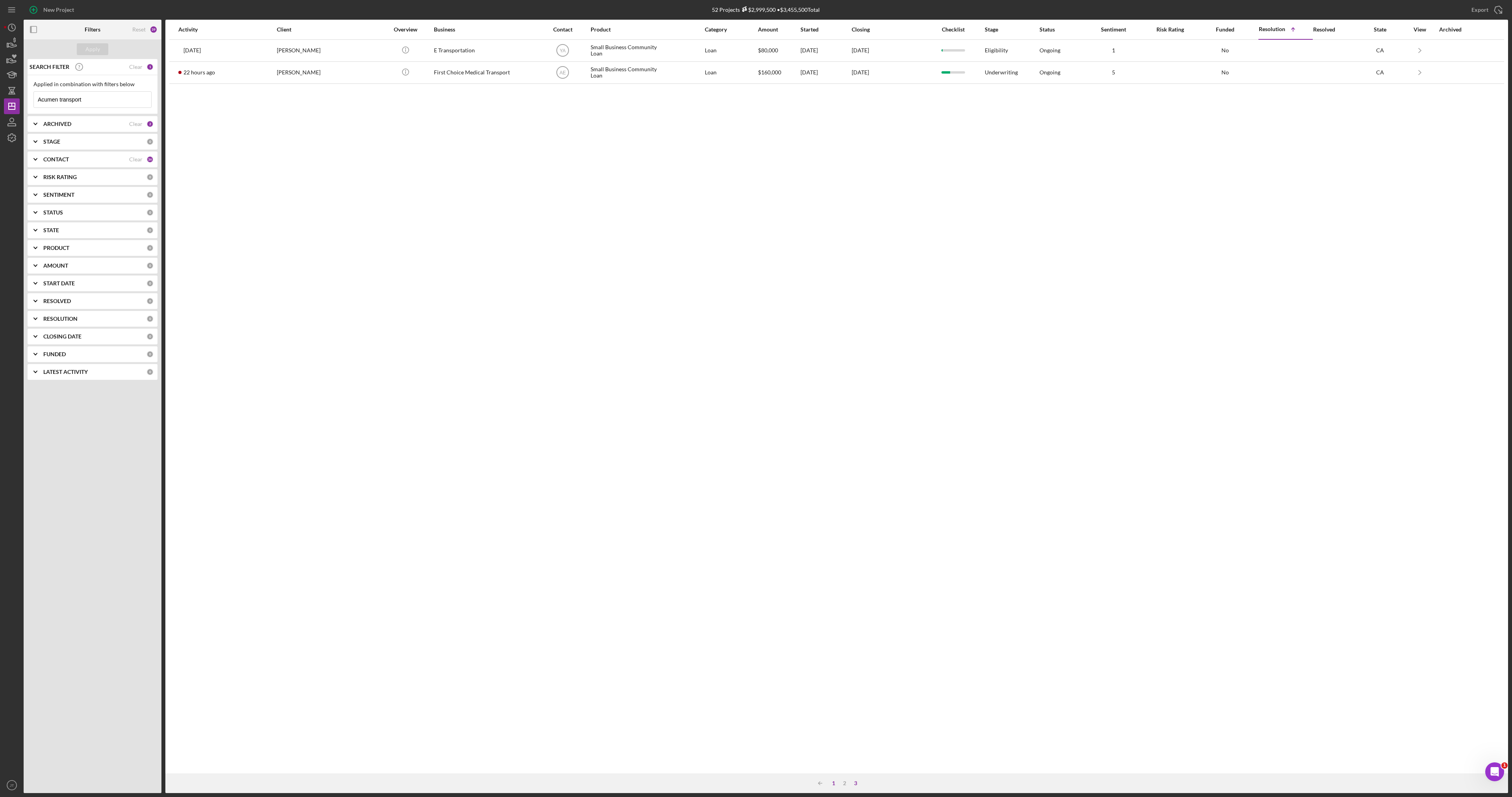
click at [834, 783] on div "1" at bounding box center [834, 783] width 11 height 6
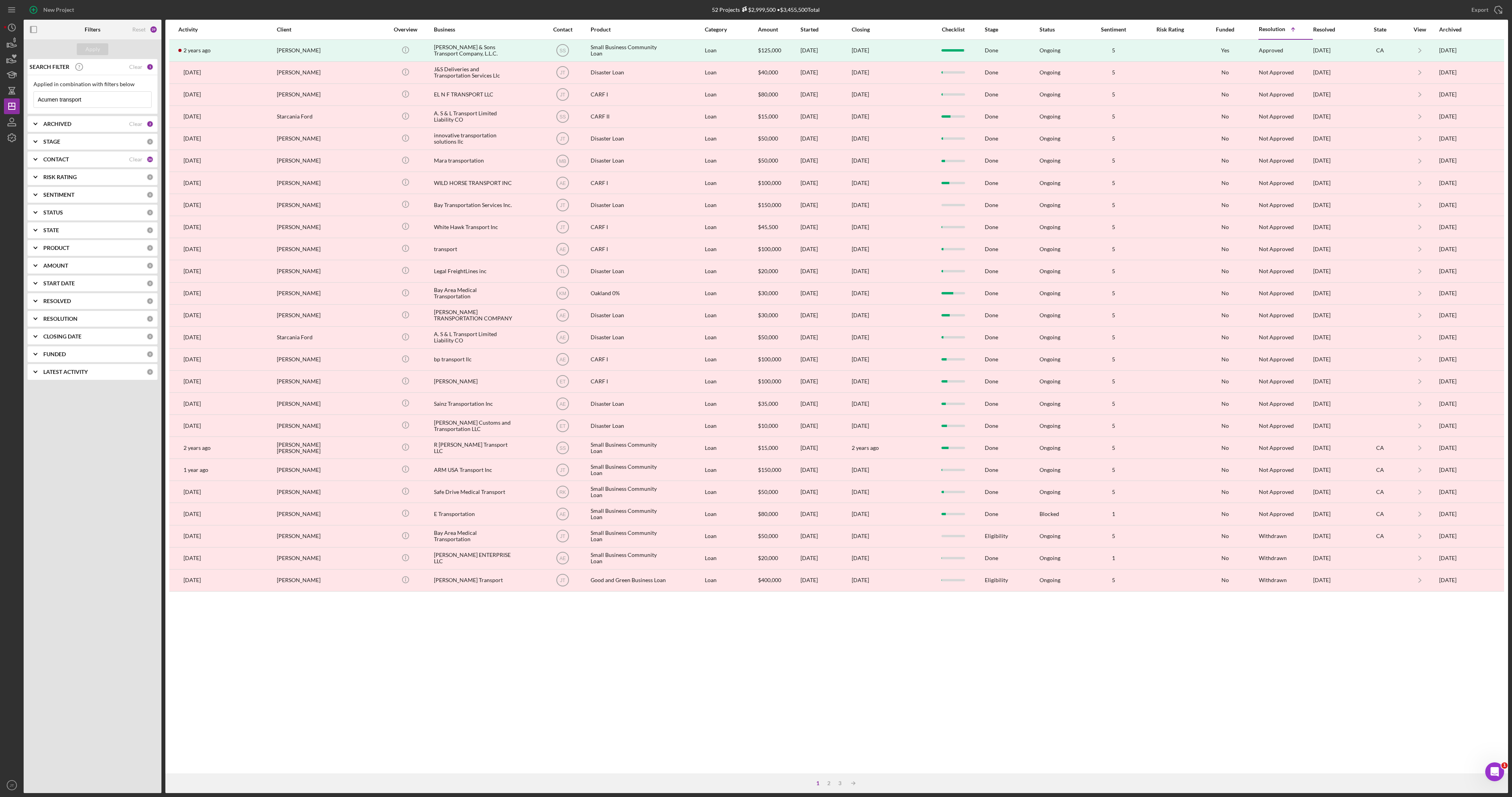
click at [346, 600] on div "Activity Client Overview Business Contact Product Category Amount Started Closi…" at bounding box center [837, 397] width 1343 height 754
click at [116, 397] on div "Apply SEARCH FILTER Clear 1 Applied in combination with filters below Acumen tr…" at bounding box center [92, 416] width 138 height 754
click at [120, 49] on div "Apply" at bounding box center [92, 49] width 138 height 20
click at [87, 103] on input "Acumen transport" at bounding box center [92, 99] width 117 height 16
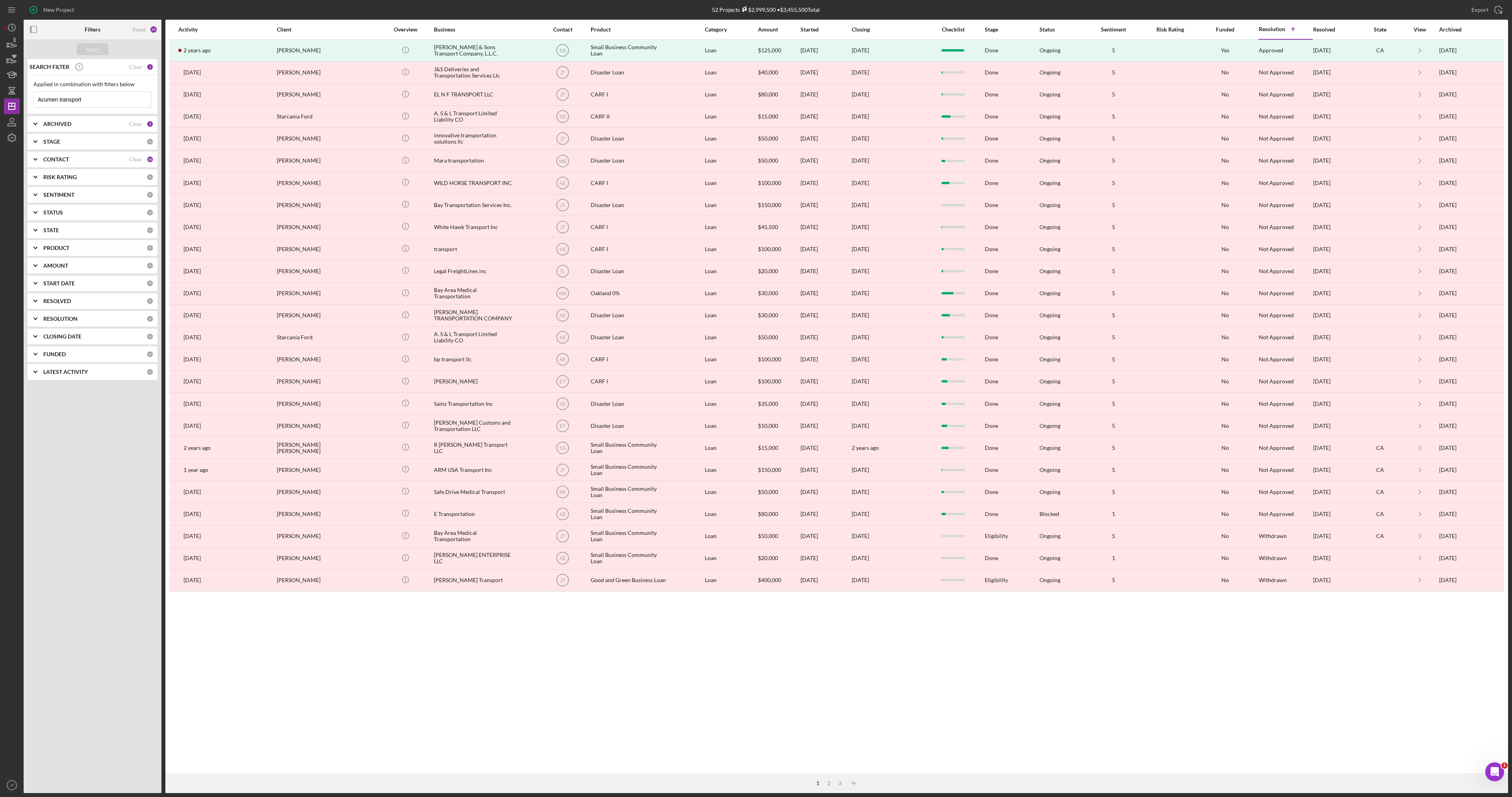
click at [87, 103] on input "Acumen transport" at bounding box center [92, 99] width 117 height 16
click at [86, 48] on div "Apply" at bounding box center [92, 49] width 14 height 12
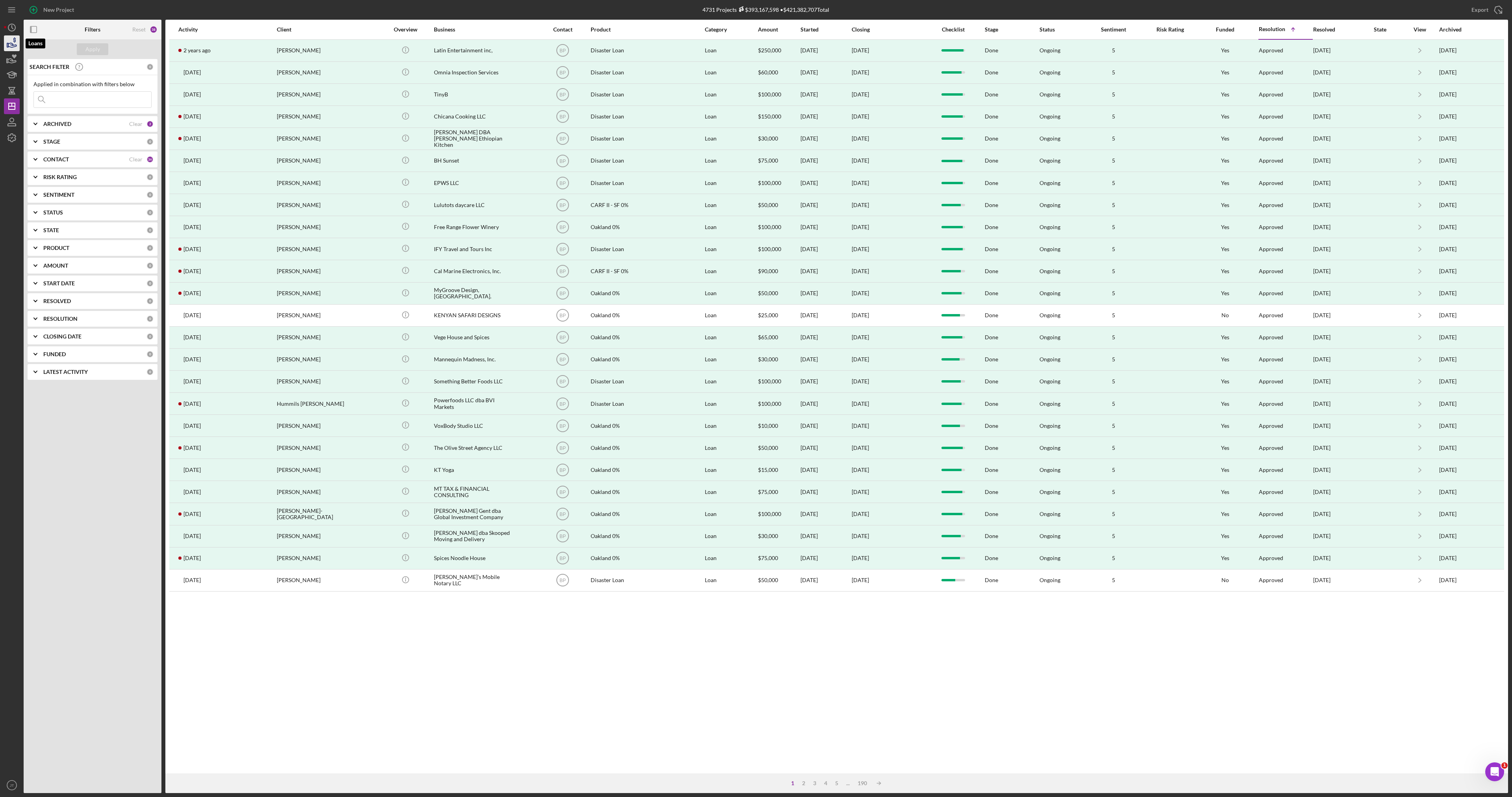
click at [11, 47] on icon "button" at bounding box center [12, 43] width 20 height 20
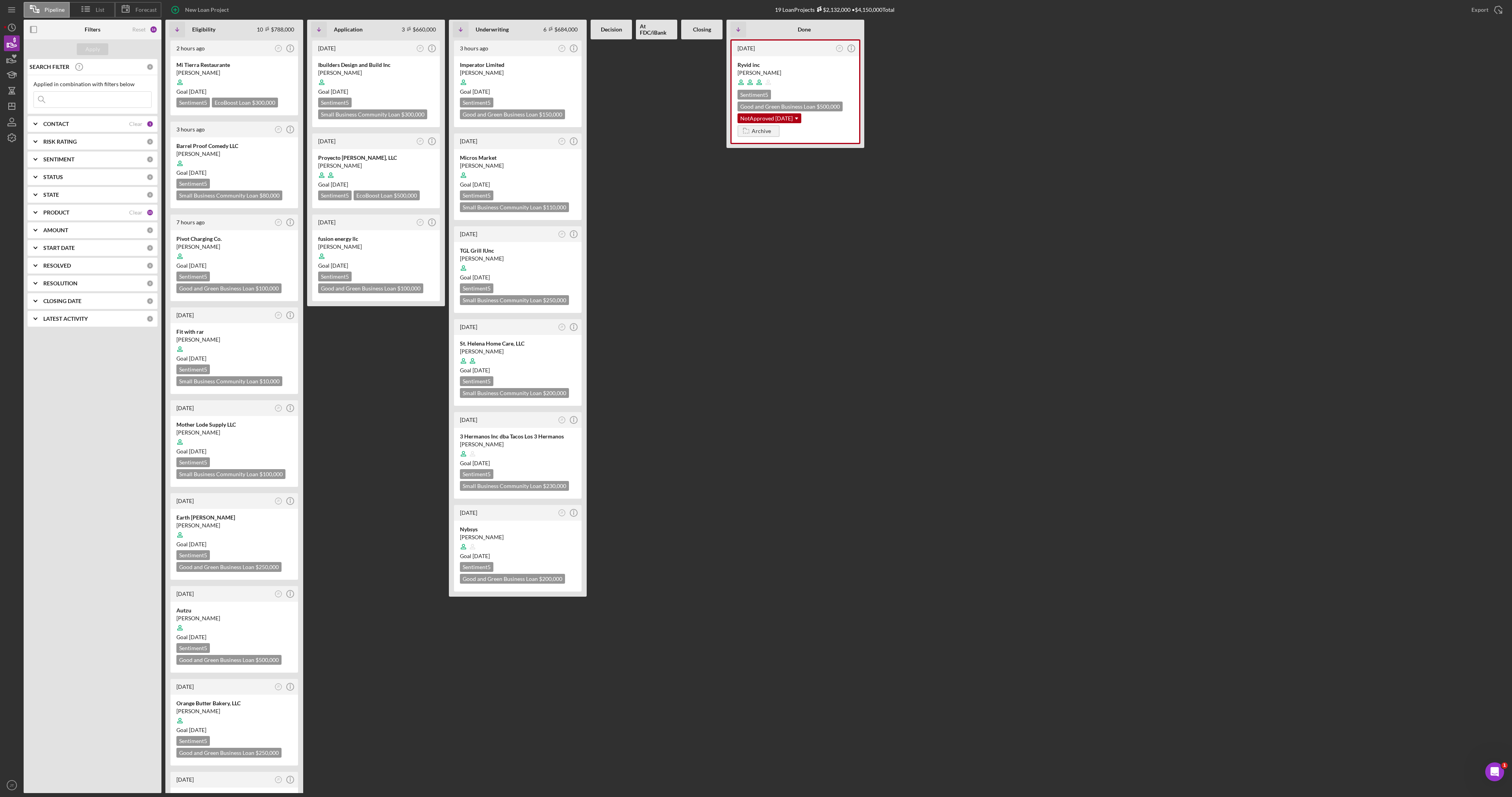
click at [375, 404] on div "1 week ago JT Icon/Info Ibuilders Design and Build Inc Alon Assedou Goal 3 week…" at bounding box center [376, 416] width 138 height 754
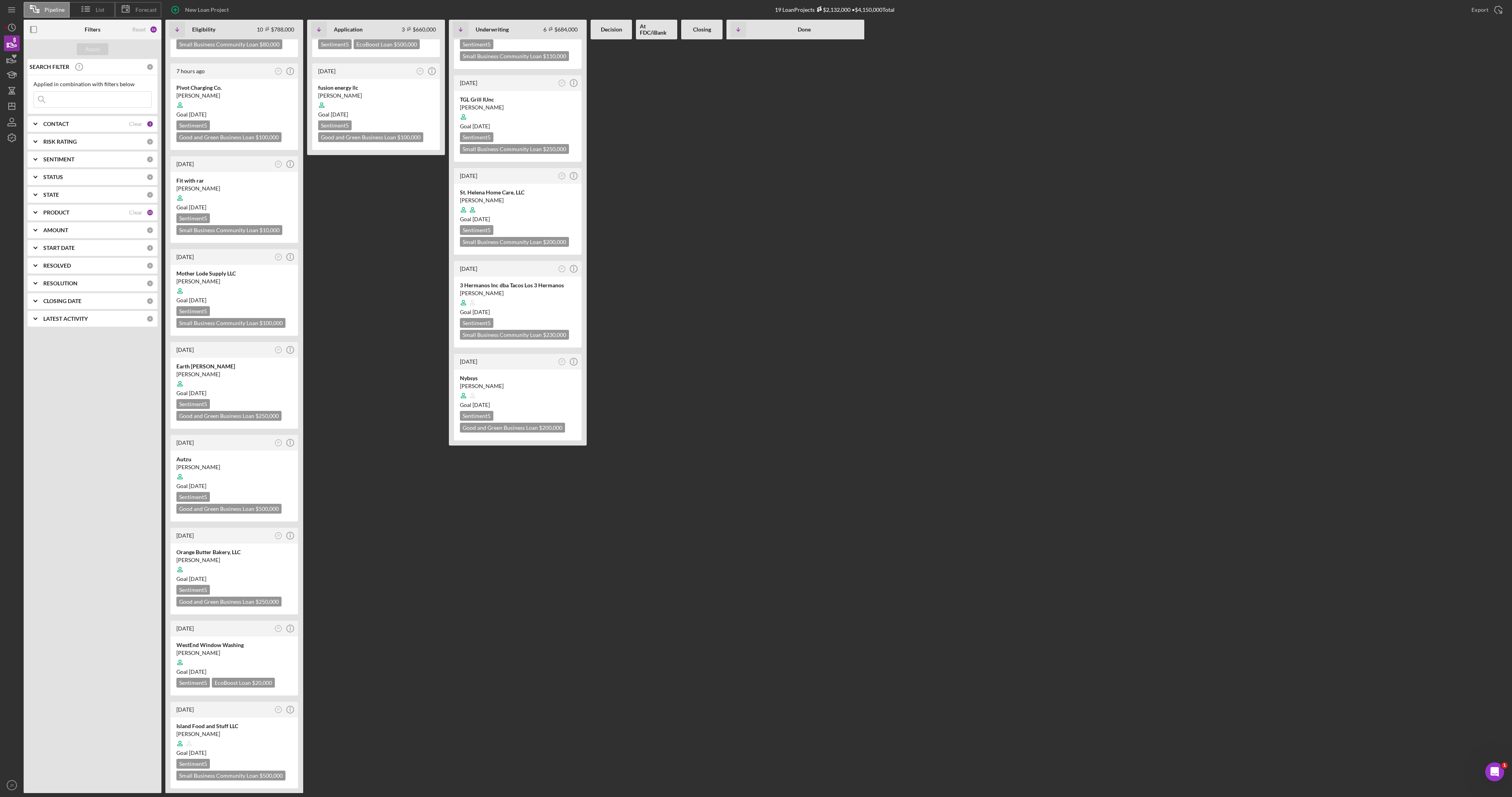
scroll to position [151, 0]
click at [243, 661] on div at bounding box center [234, 662] width 116 height 15
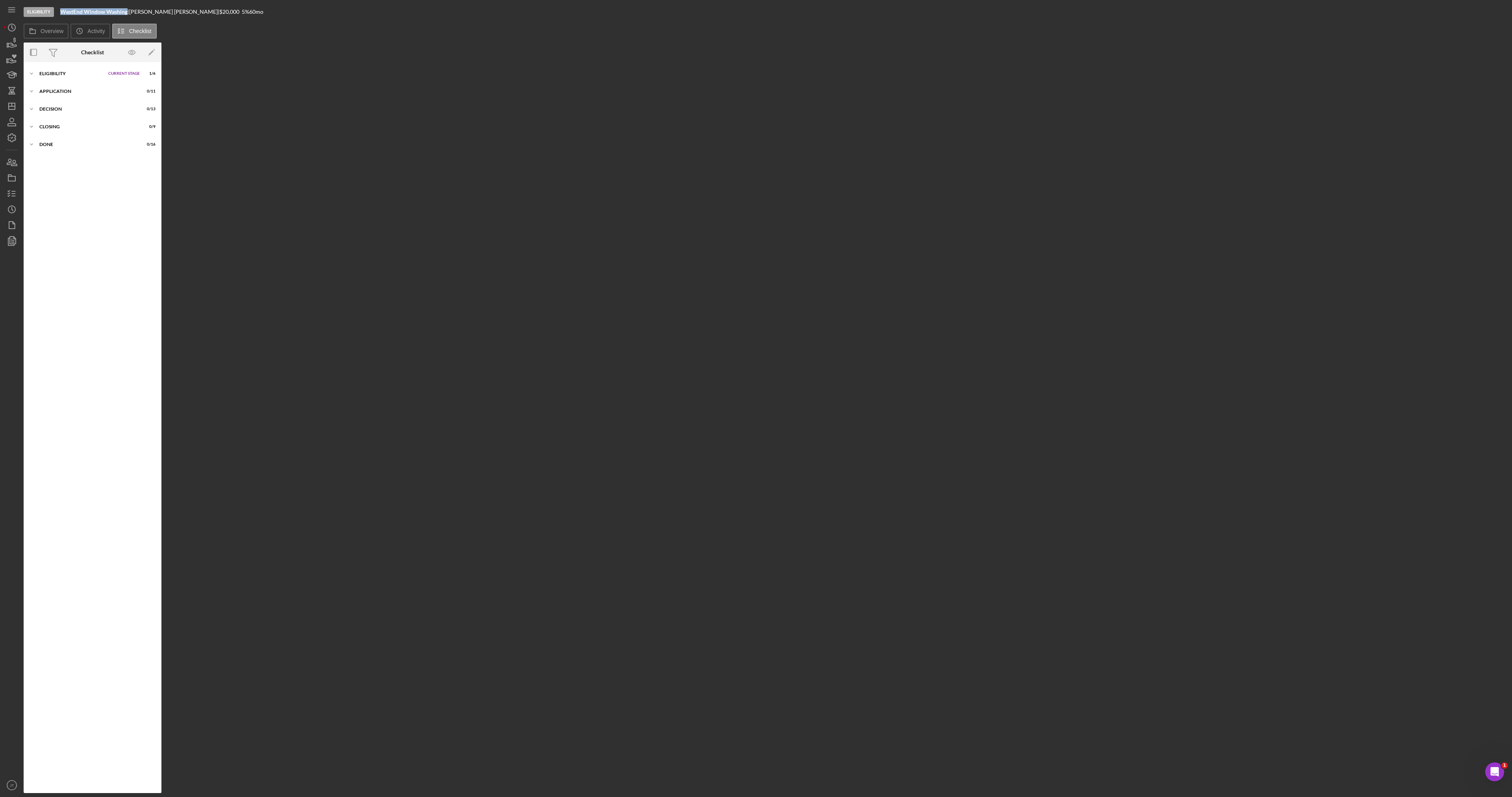
drag, startPoint x: 60, startPoint y: 11, endPoint x: 128, endPoint y: 12, distance: 68.0
click at [128, 12] on div "Eligibility WestEnd Window Washing | Christopher Rivera | $20,000 $20,000 5 % 6…" at bounding box center [765, 12] width 1484 height 24
copy b "WestEnd Window Washing"
click at [216, 131] on div "Overview Internal Workflow Stage Eligibility Icon/Dropdown Arrow Archive (can u…" at bounding box center [765, 418] width 1484 height 751
drag, startPoint x: 347, startPoint y: 42, endPoint x: 347, endPoint y: 47, distance: 5.0
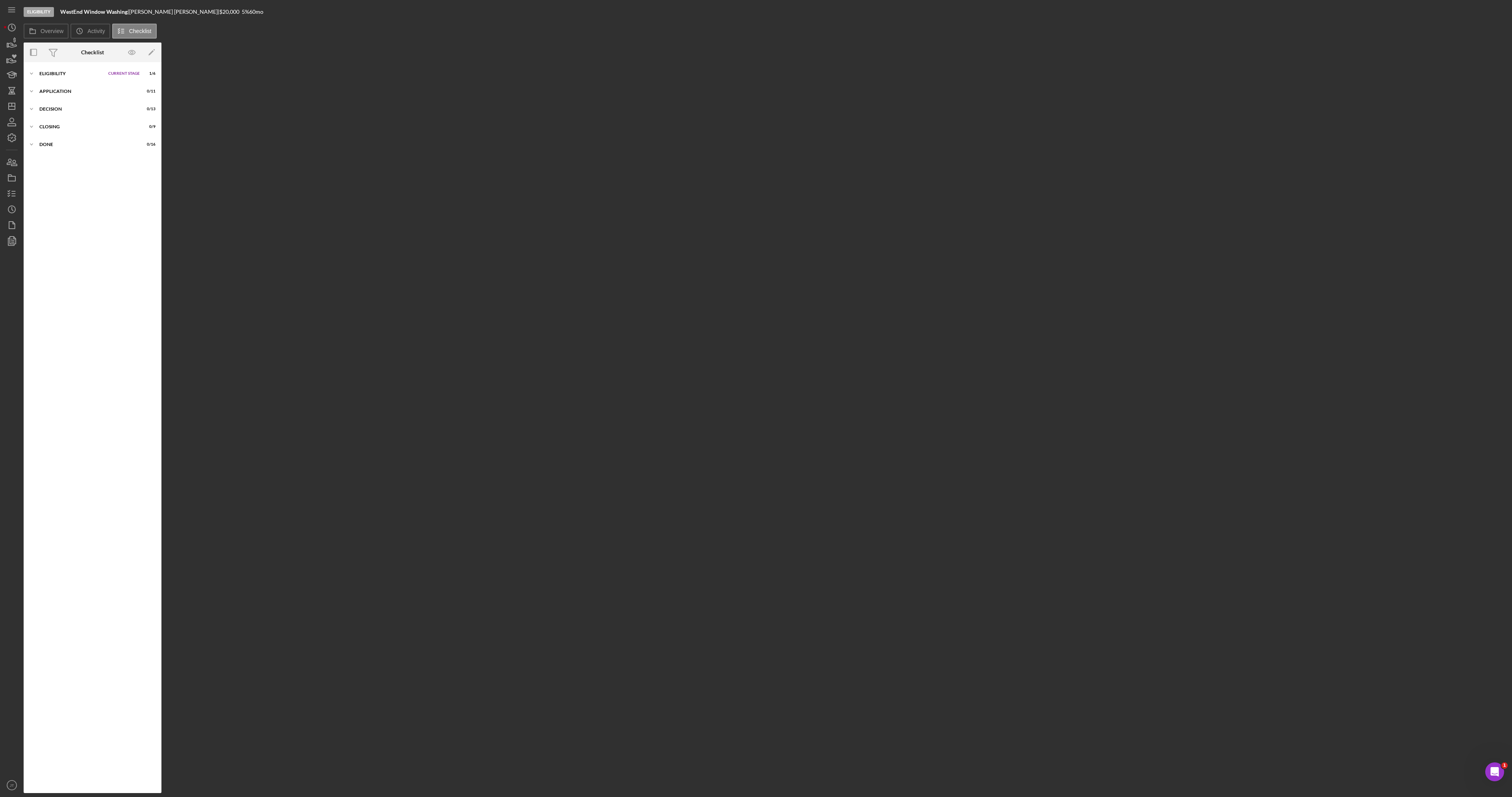
click at [347, 43] on div "Overview Icon/History Activity Checklist Overview Internal Workflow Stage Eligi…" at bounding box center [765, 408] width 1484 height 770
click at [819, 702] on div "Overview Internal Workflow Stage Eligibility Icon/Dropdown Arrow Archive (can u…" at bounding box center [765, 418] width 1484 height 751
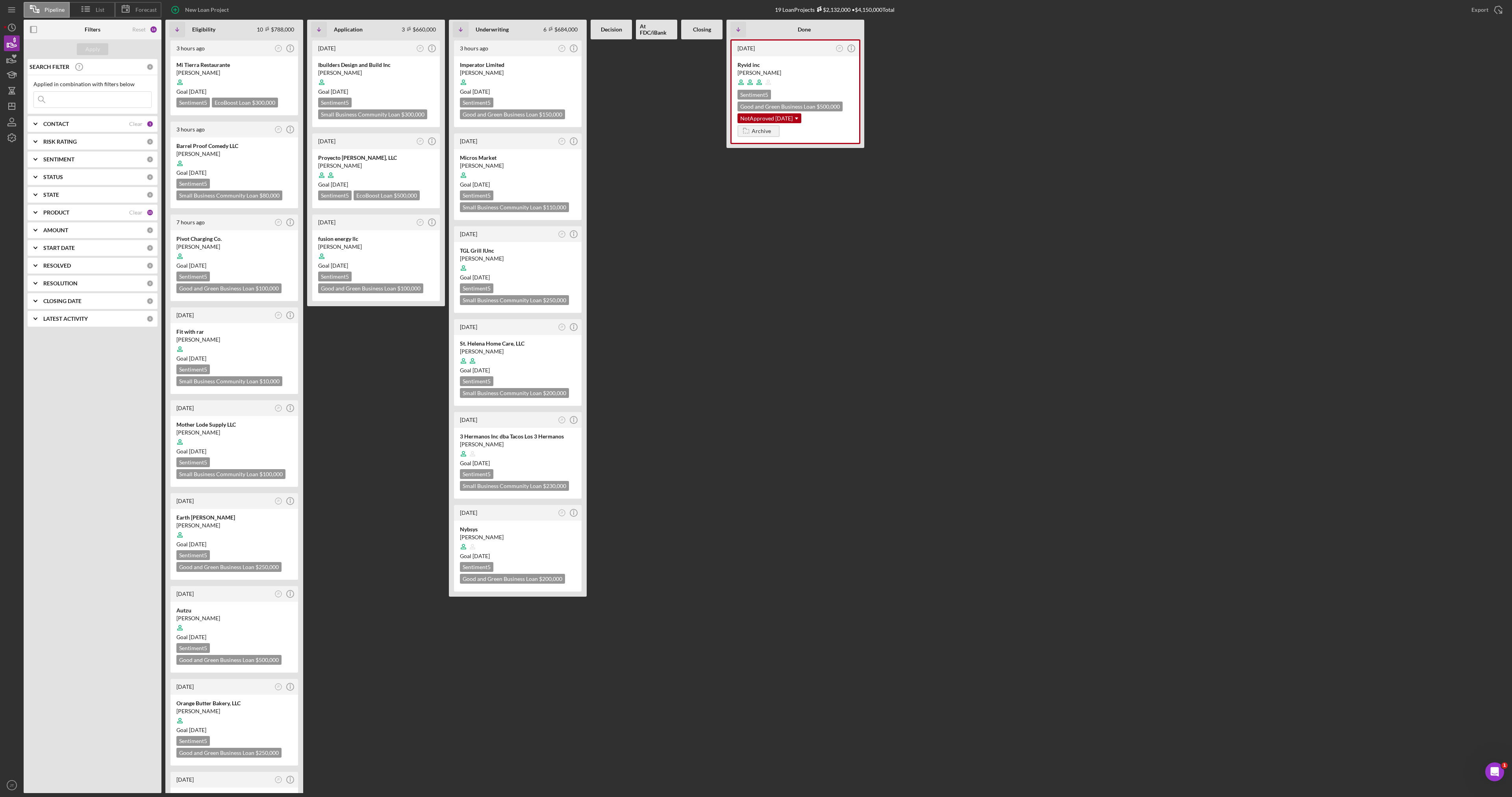
click at [82, 102] on input at bounding box center [92, 99] width 117 height 16
click at [7, 109] on icon "Icon/Dashboard" at bounding box center [12, 107] width 20 height 20
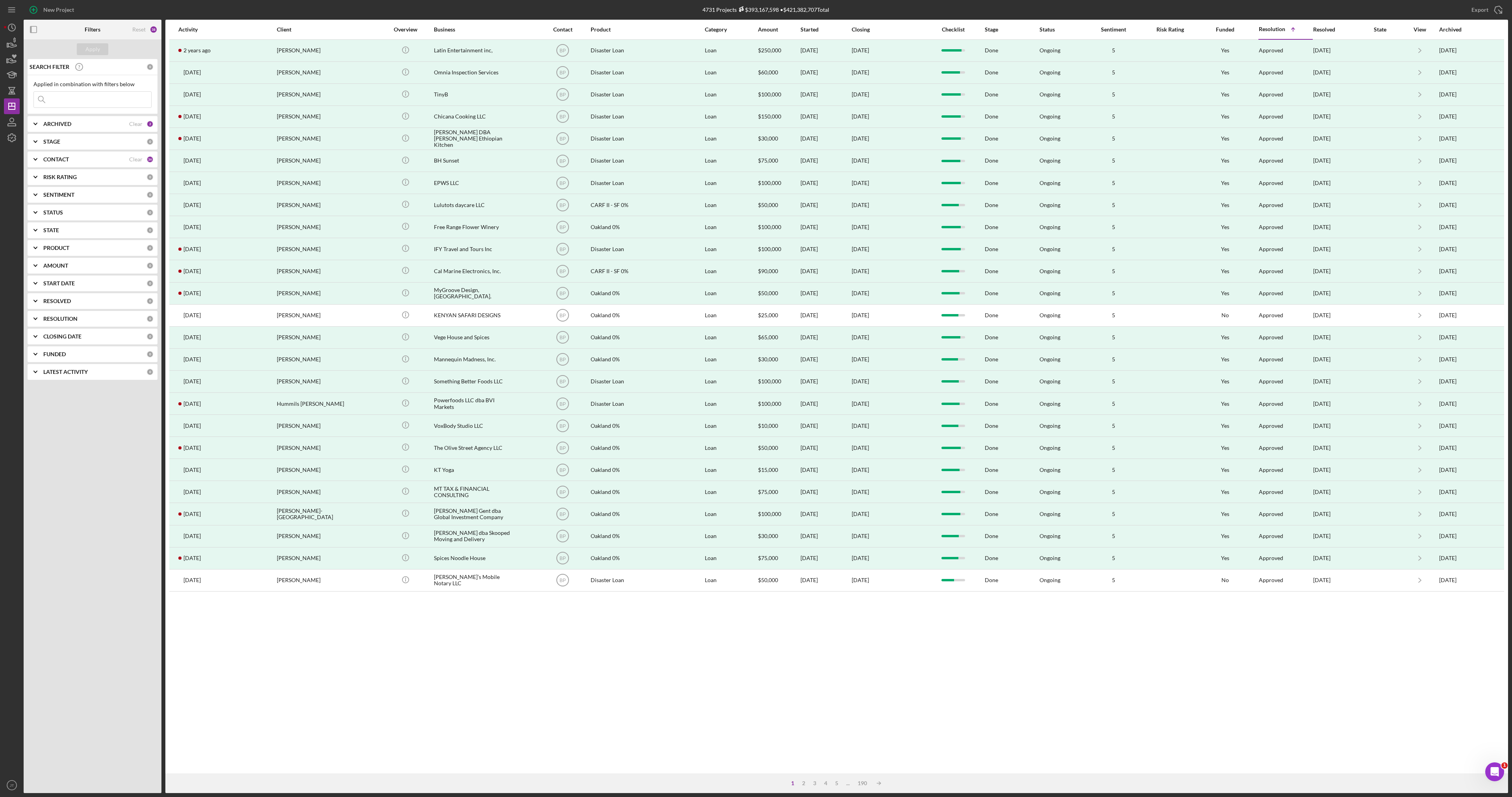
click at [82, 101] on input at bounding box center [92, 99] width 117 height 16
type input "Acumen"
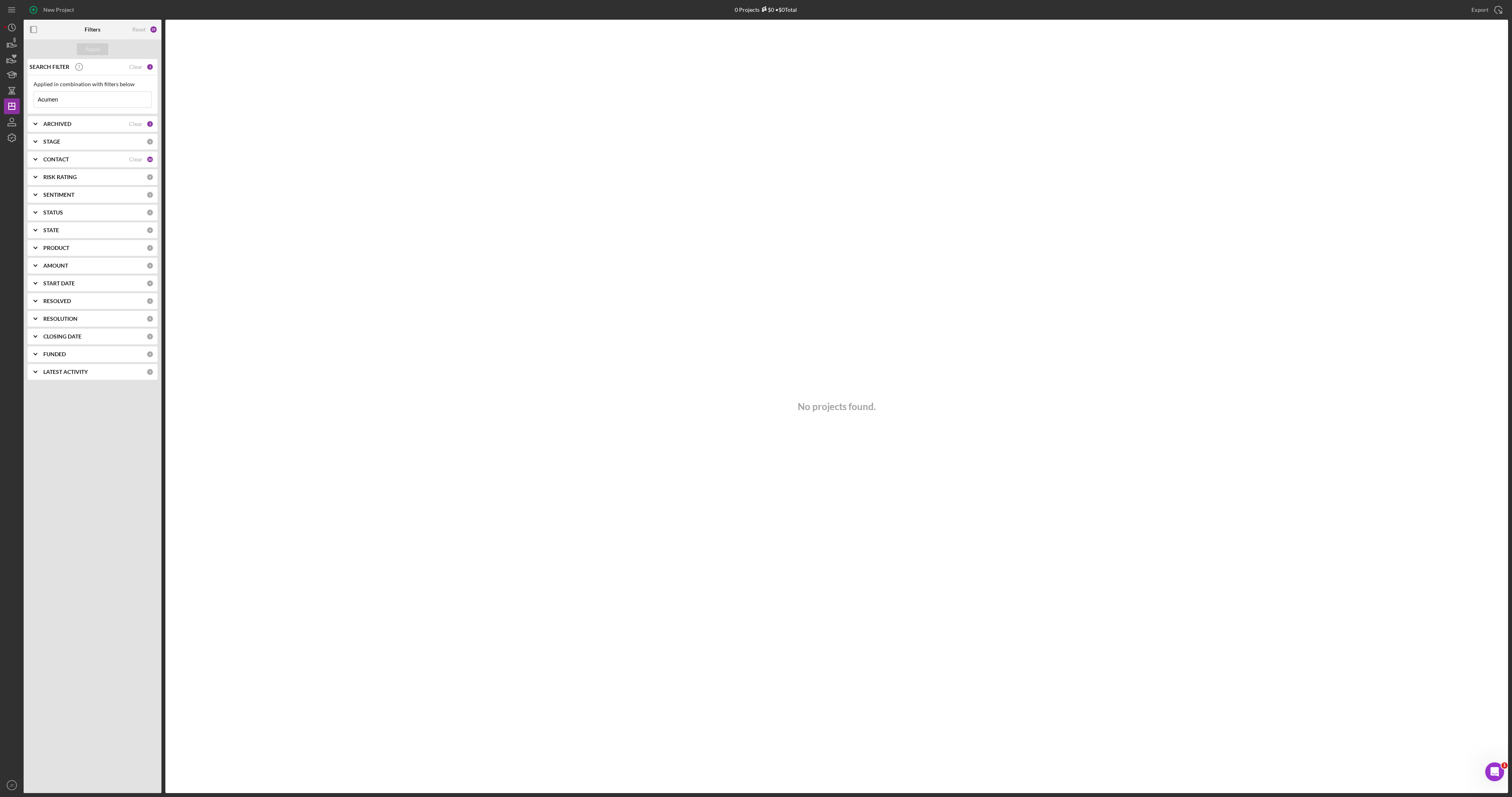
click at [69, 100] on input "Acumen" at bounding box center [92, 99] width 117 height 16
click at [86, 49] on div "Apply" at bounding box center [92, 49] width 14 height 12
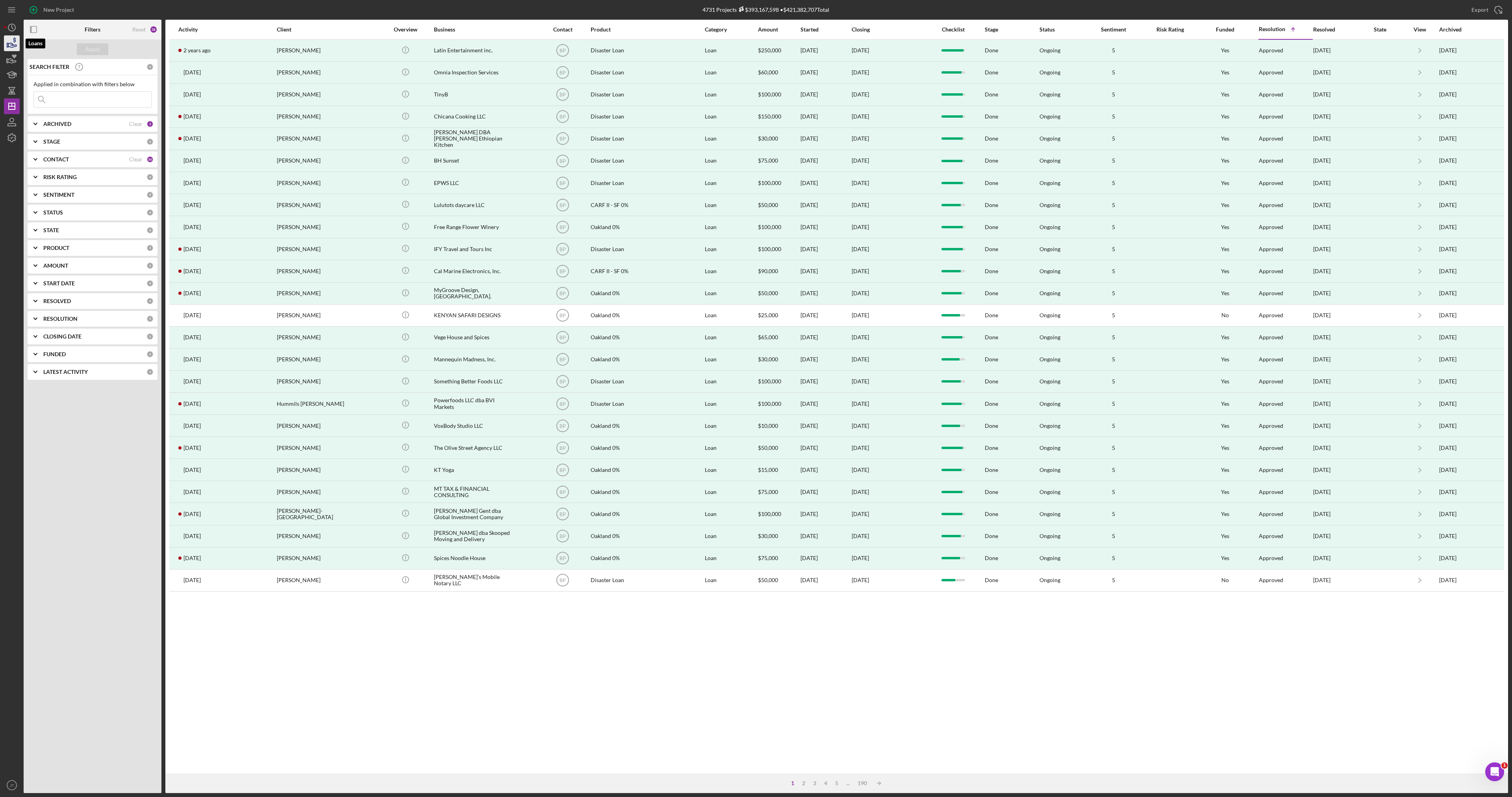
click at [8, 37] on icon "button" at bounding box center [12, 43] width 20 height 20
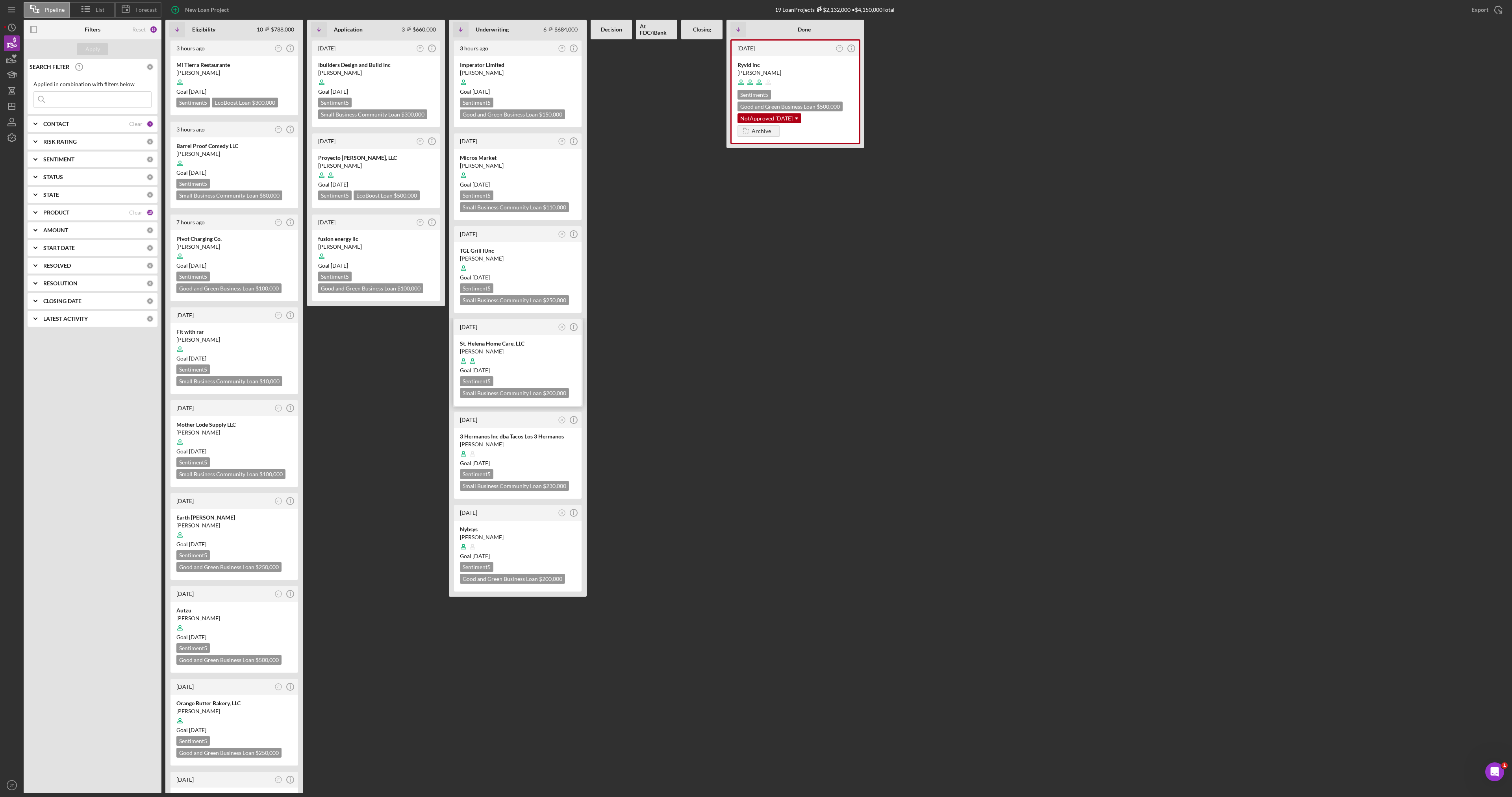
click at [538, 362] on div at bounding box center [517, 361] width 116 height 15
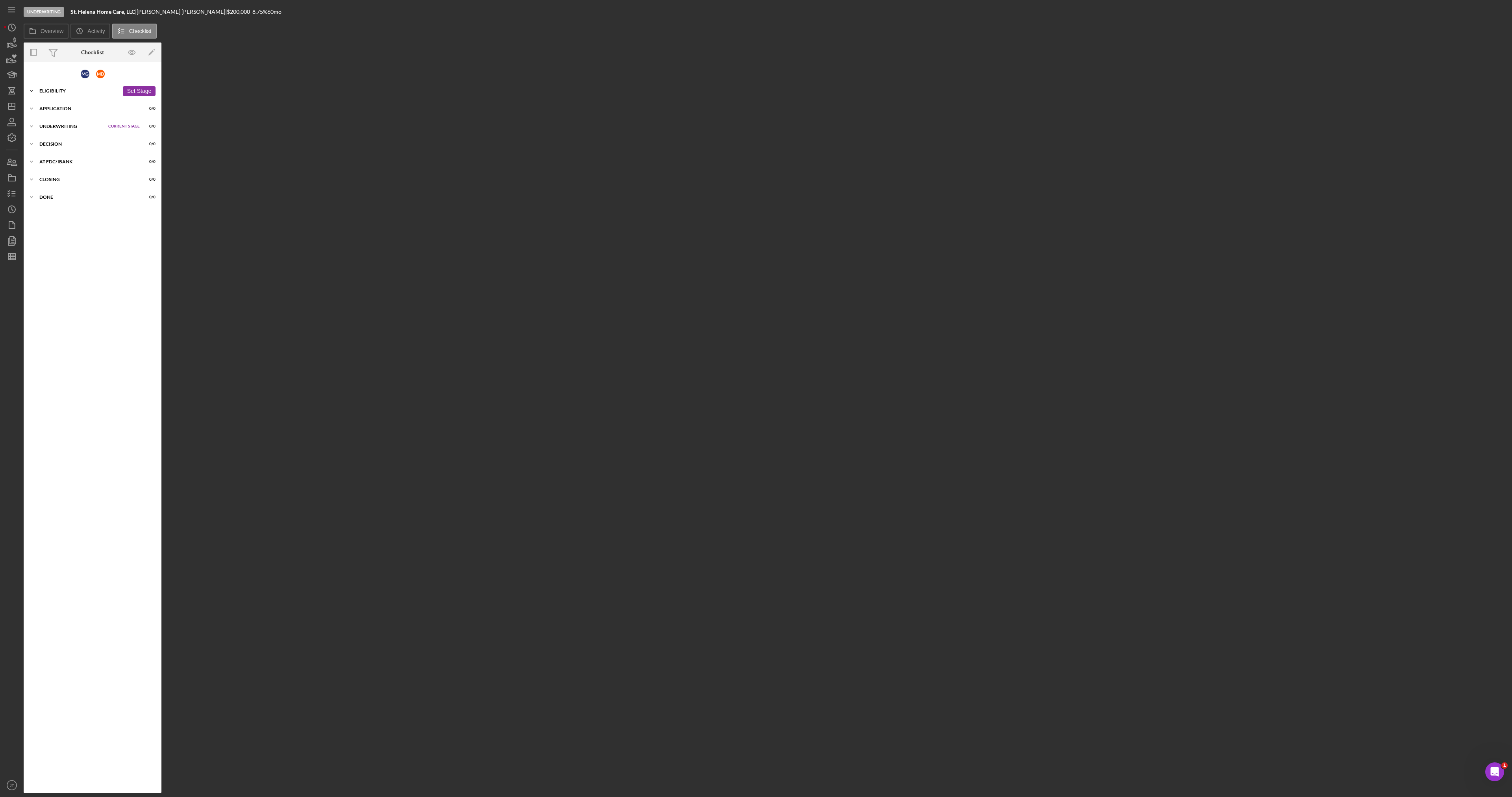
click at [66, 96] on div "Icon/Expander Eligibility 25 / 53 Set Stage" at bounding box center [92, 91] width 138 height 16
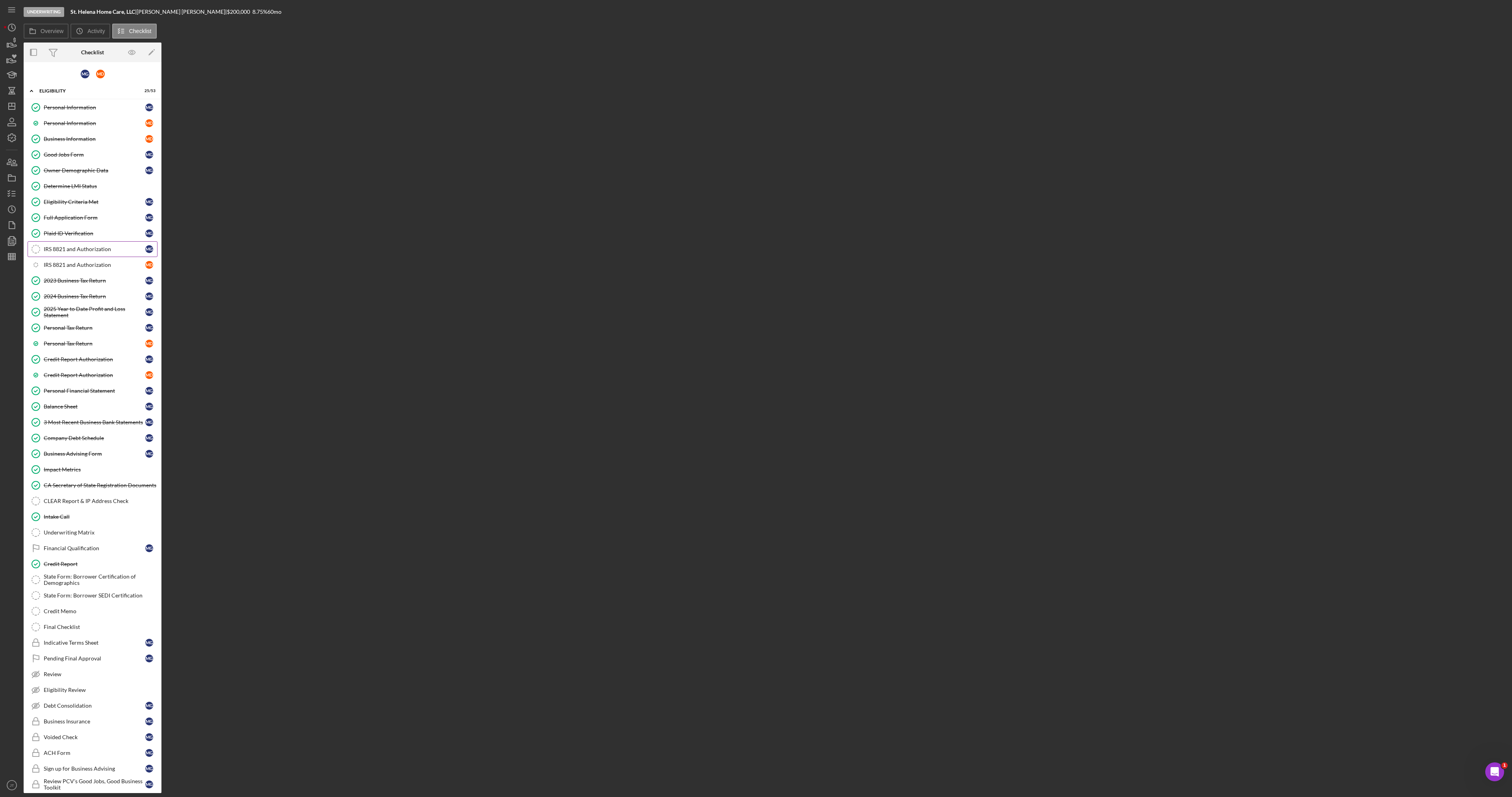
click at [88, 251] on div "IRS 8821 and Authorization" at bounding box center [94, 249] width 102 height 6
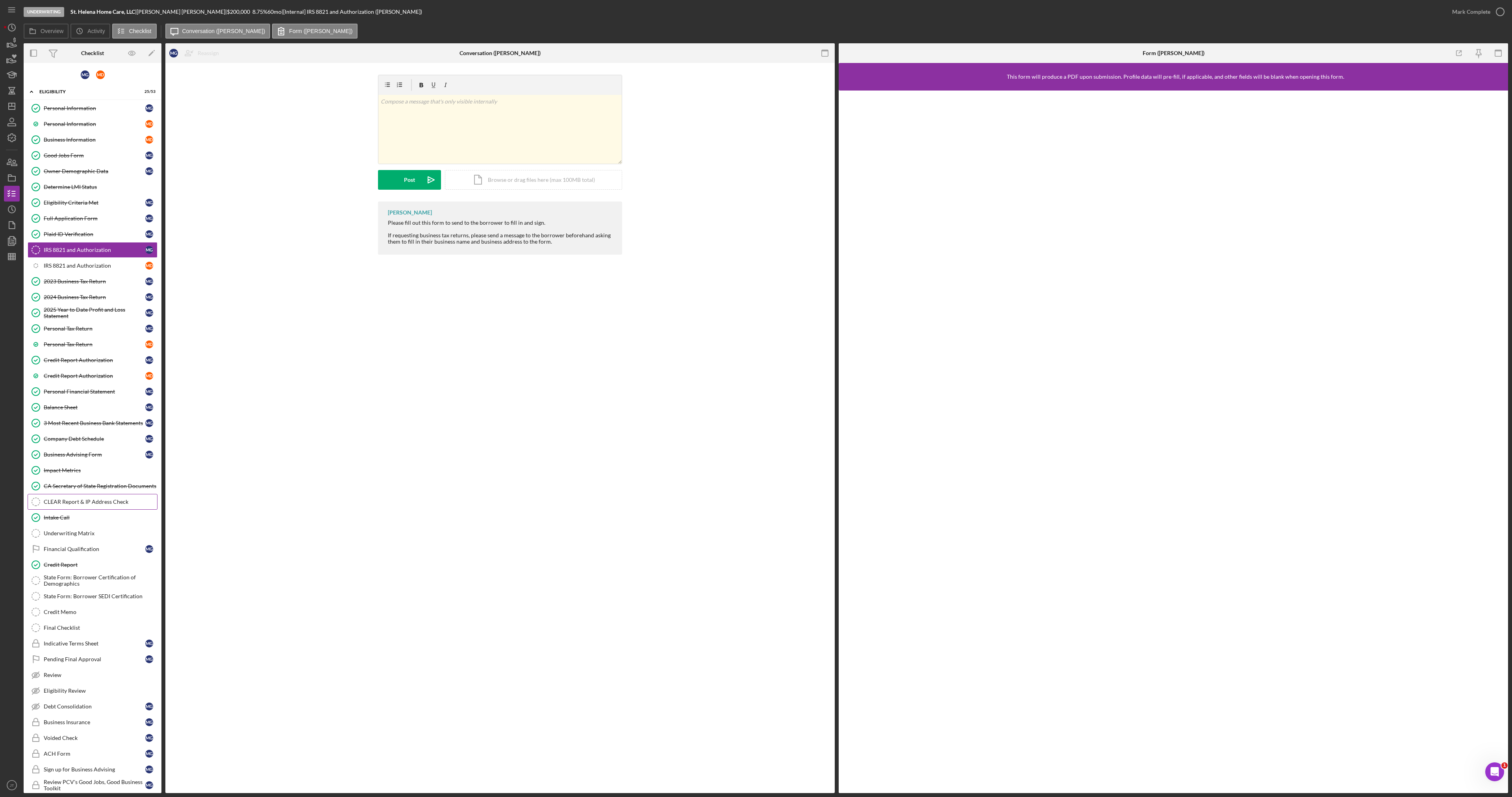
click at [90, 507] on link "CLEAR Report & IP Address Check CLEAR Report & IP Address Check" at bounding box center [92, 502] width 130 height 16
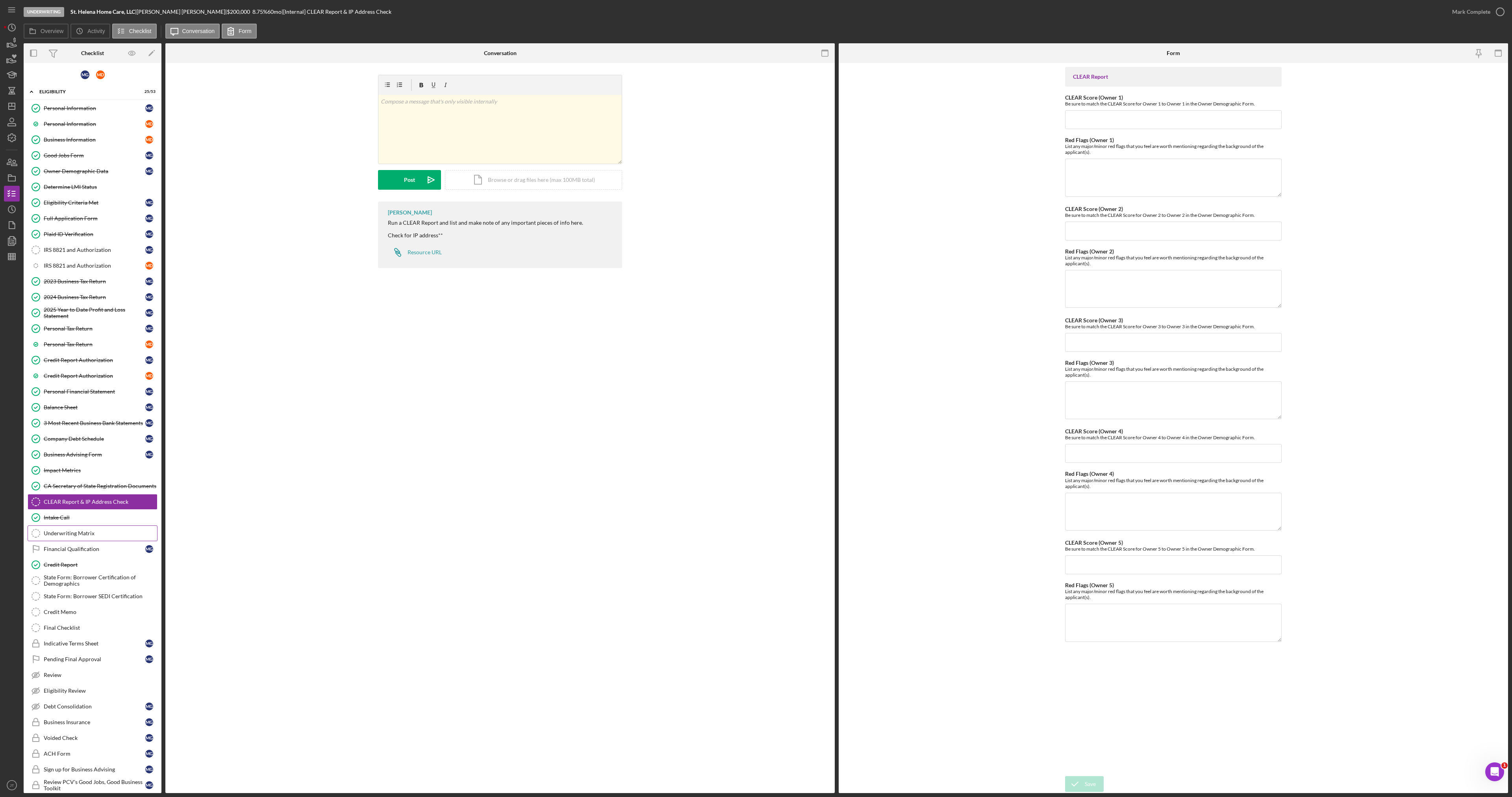
click at [100, 535] on div "Underwriting Matrix" at bounding box center [100, 533] width 113 height 6
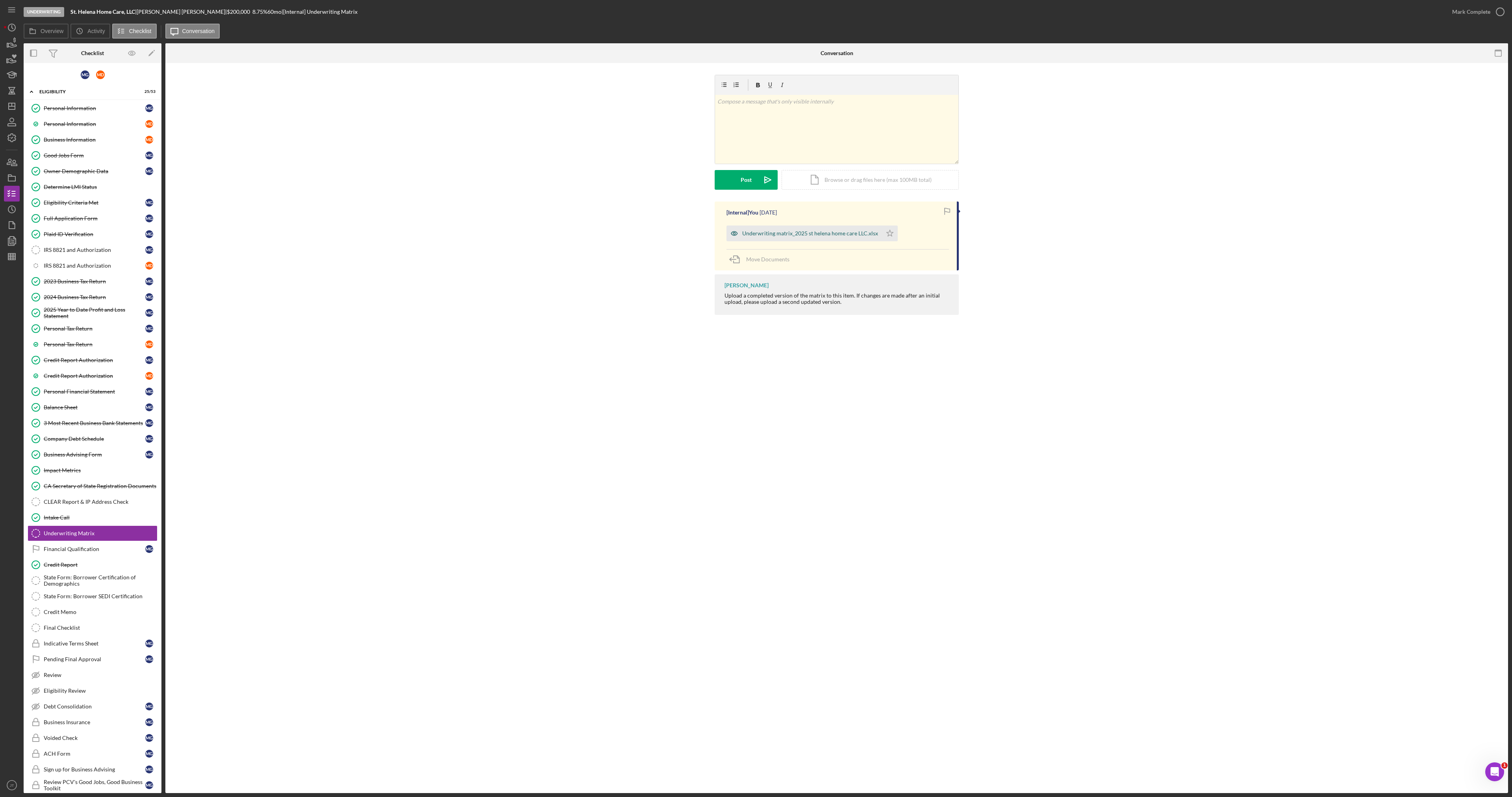
click at [836, 238] on div "Underwriting matrix_2025 st helena home care LLC.xlsx" at bounding box center [804, 233] width 156 height 16
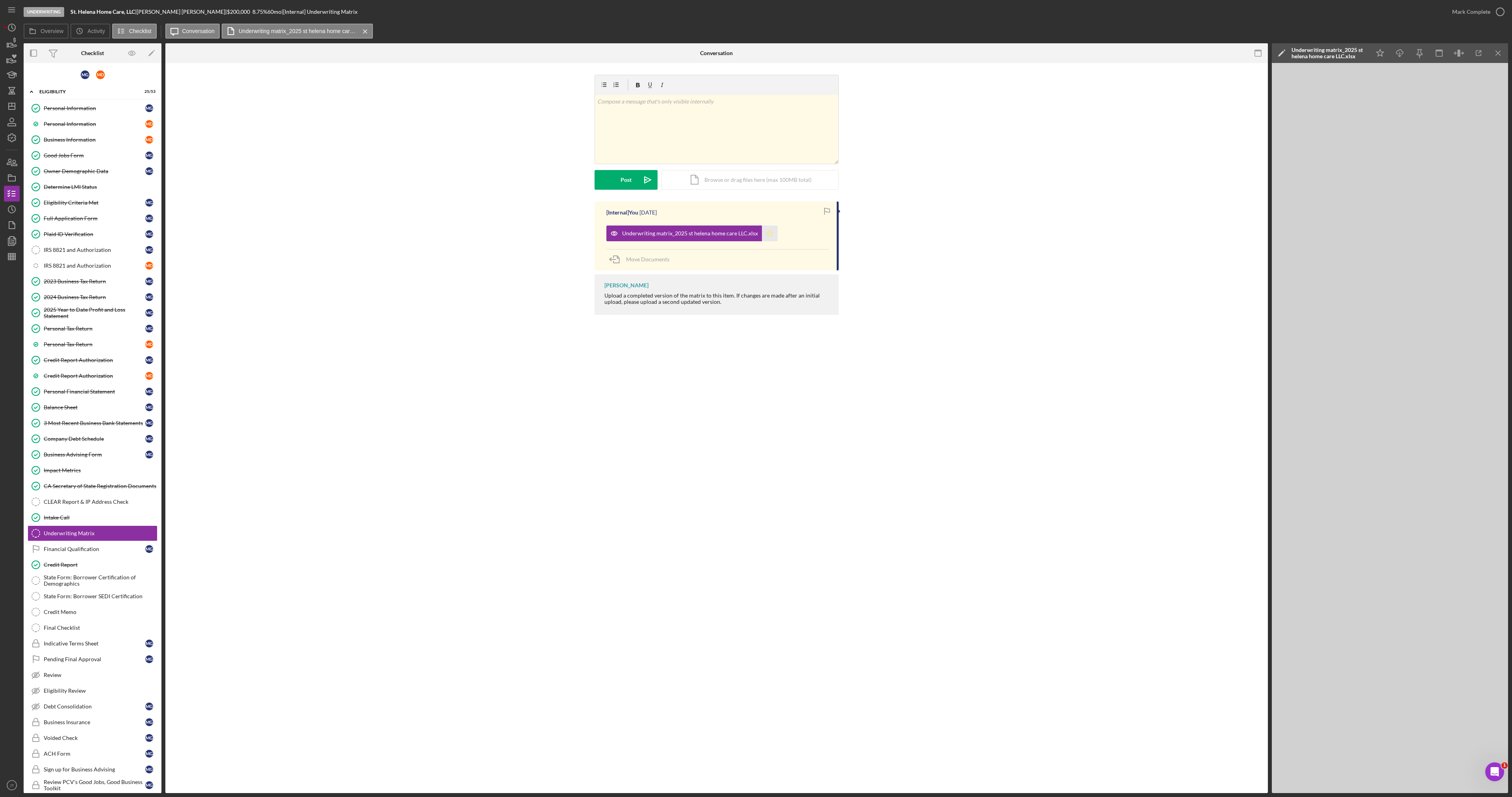
click at [767, 236] on polygon "button" at bounding box center [770, 233] width 7 height 6
click at [1454, 17] on div "Mark Complete" at bounding box center [1471, 11] width 38 height 16
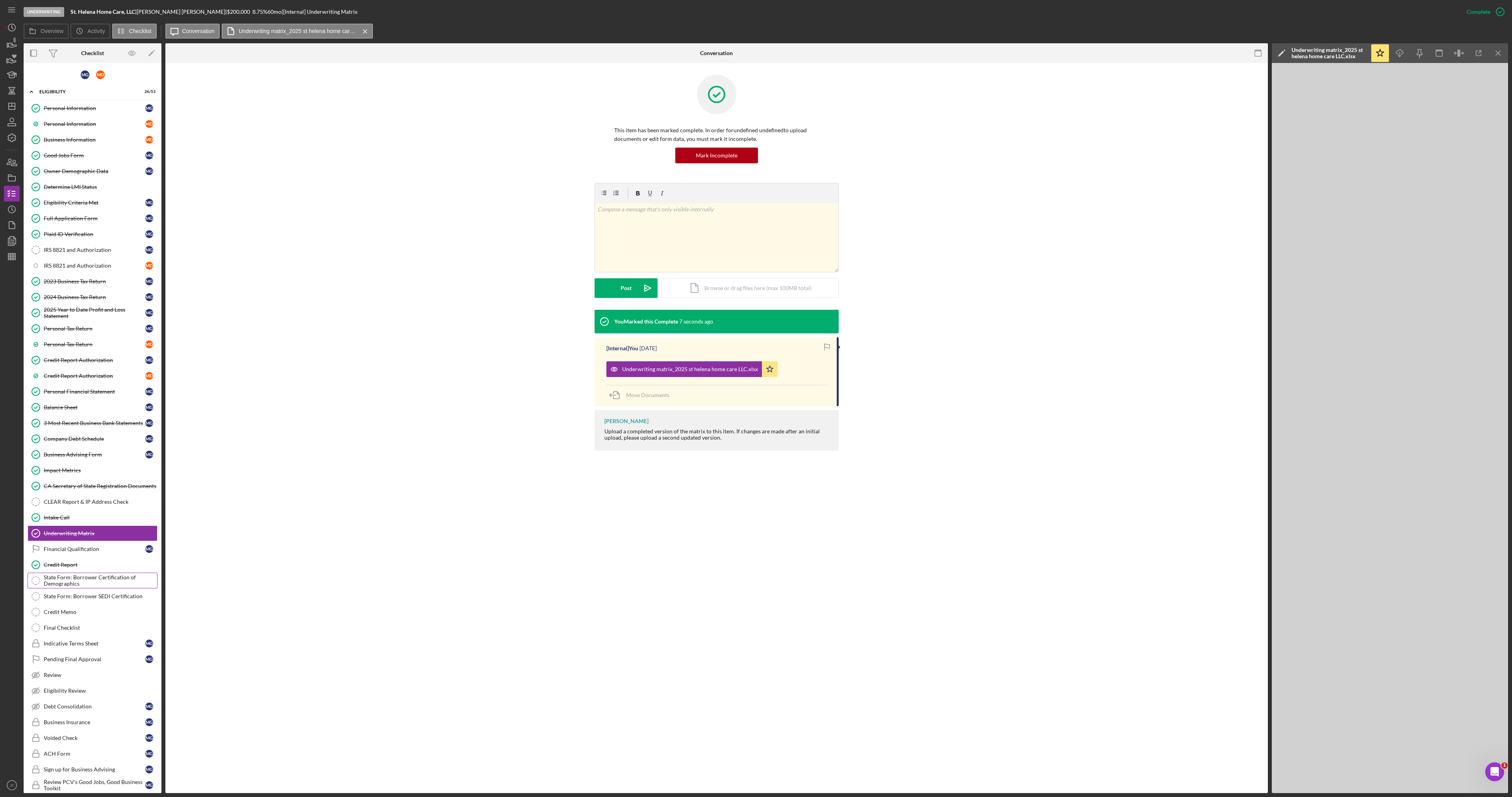
click at [81, 576] on div "State Form: Borrower Certification of Demographics" at bounding box center [100, 581] width 113 height 12
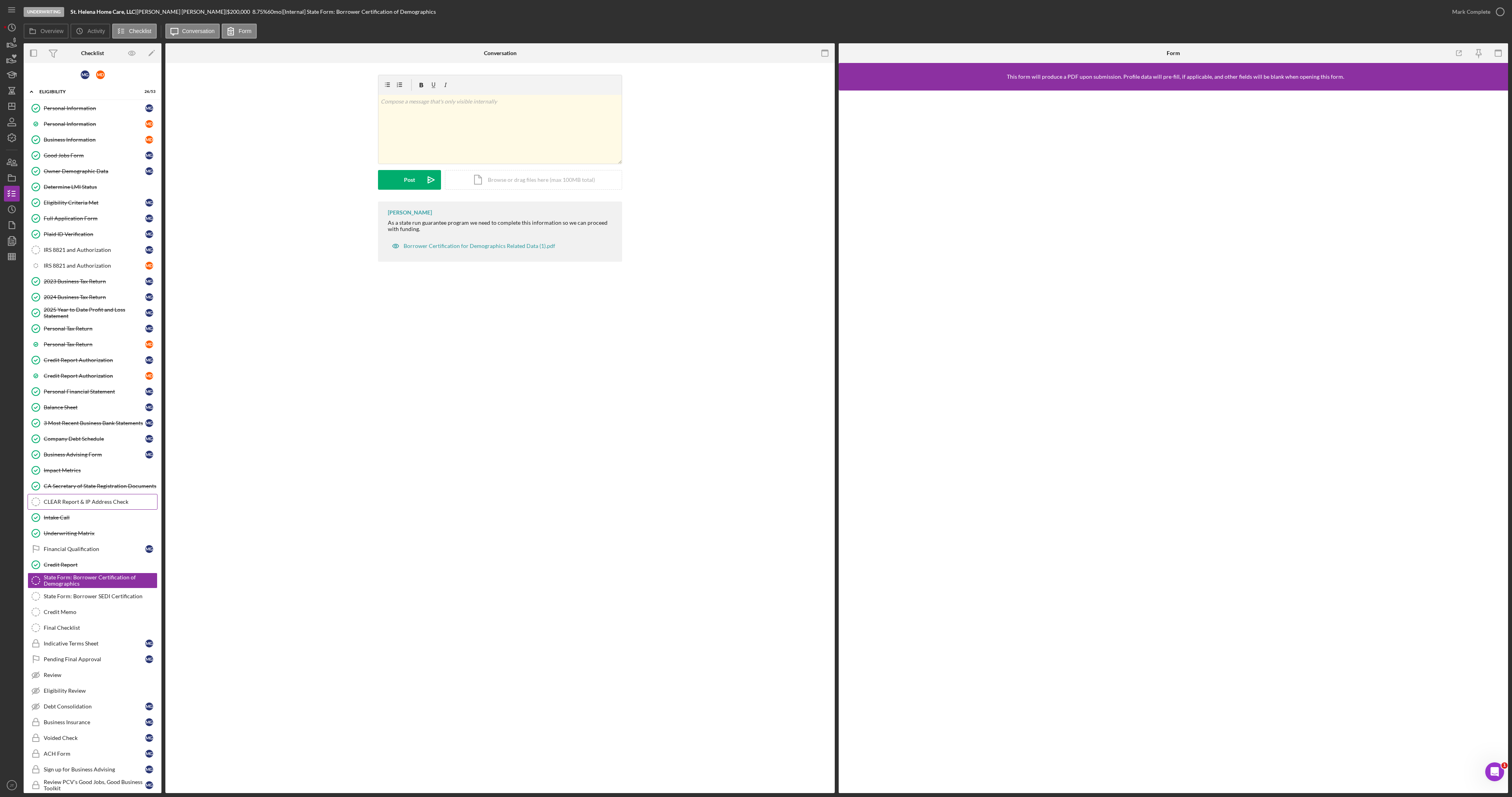
click at [98, 505] on div "CLEAR Report & IP Address Check" at bounding box center [100, 502] width 113 height 6
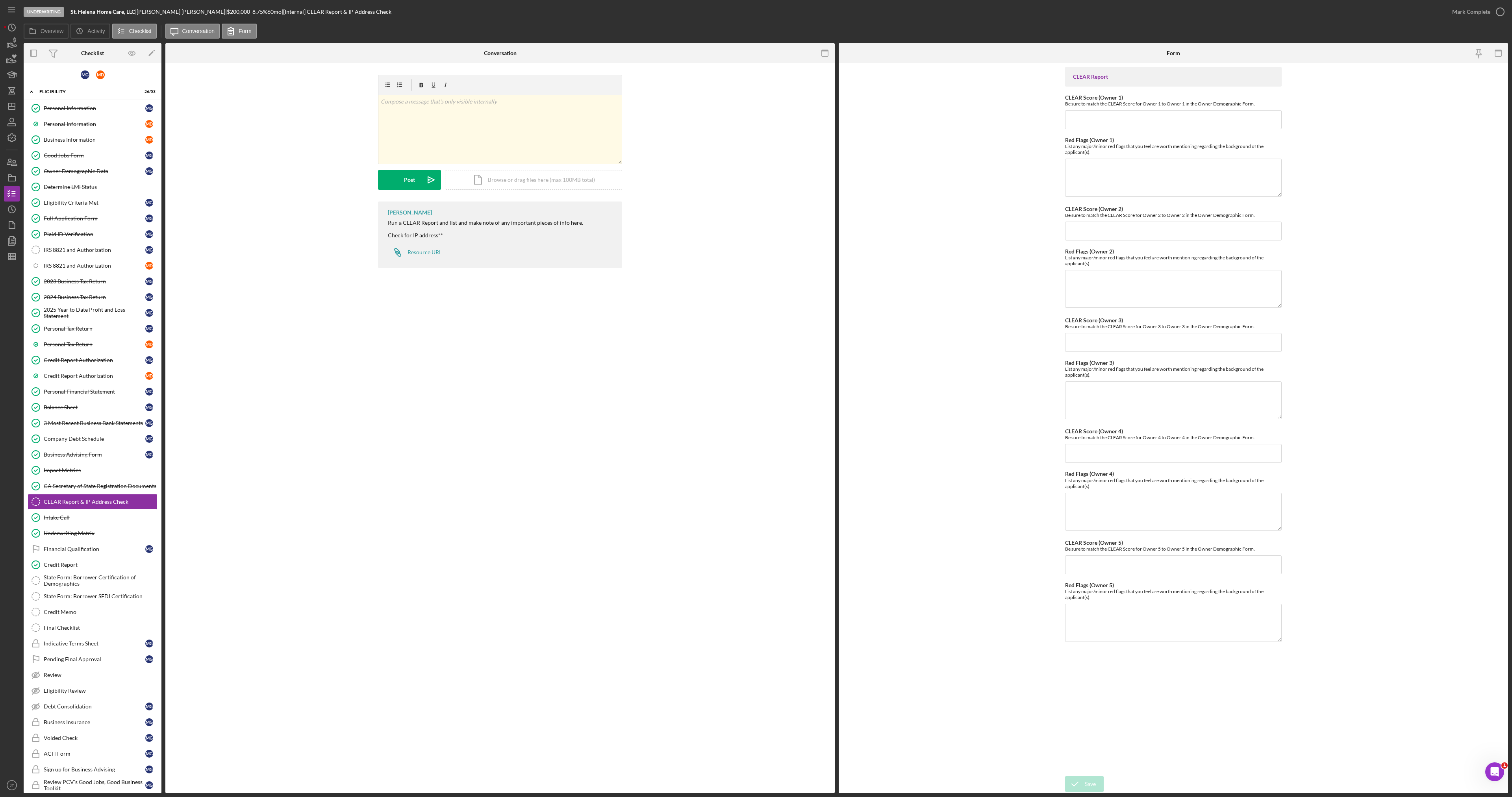
click at [644, 338] on div "CLEAR Report & IP Address Check CLEAR Report & IP Address Check v Color teal Co…" at bounding box center [500, 429] width 669 height 731
